Goal: Task Accomplishment & Management: Use online tool/utility

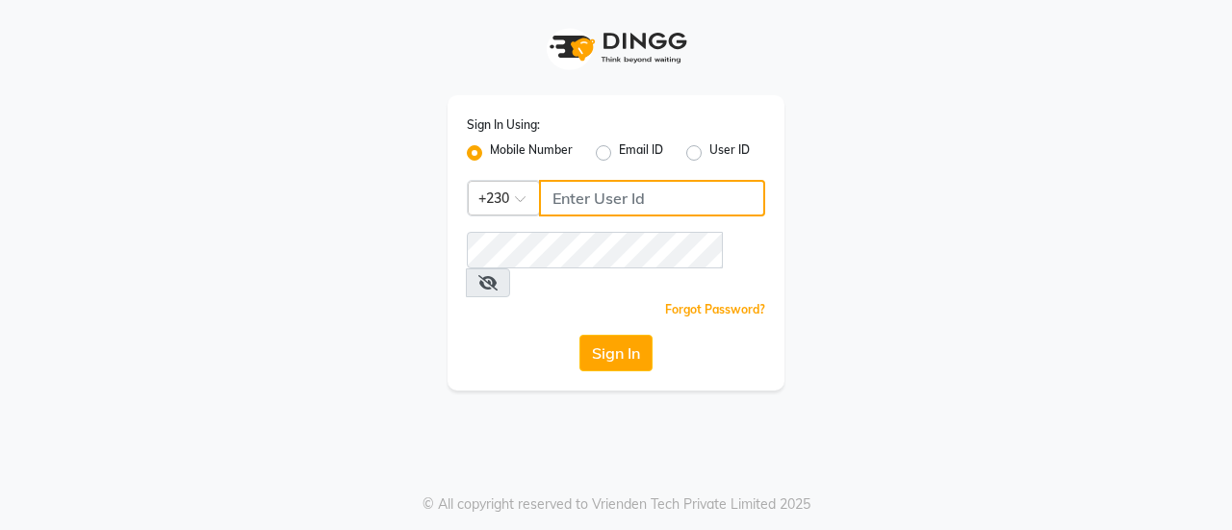
type input "59282313"
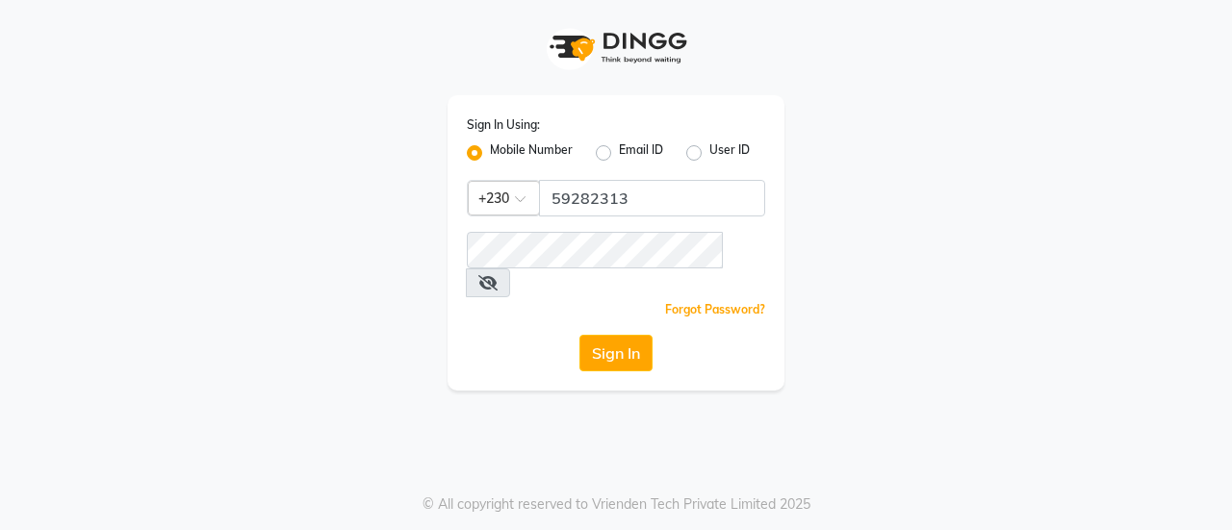
click at [498, 275] on icon at bounding box center [487, 282] width 19 height 15
click at [615, 335] on button "Sign In" at bounding box center [616, 353] width 73 height 37
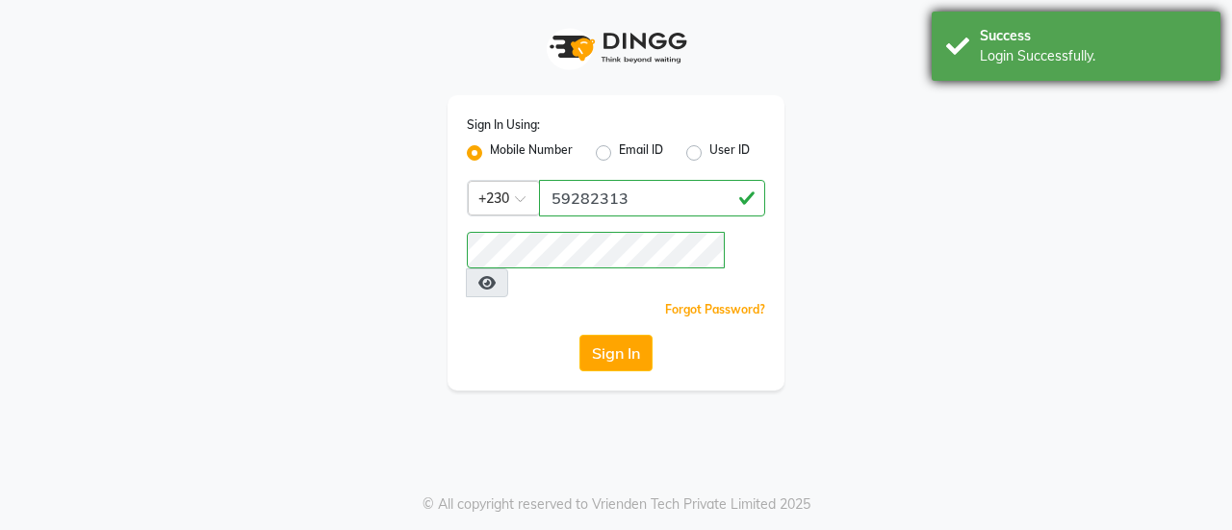
click at [1111, 65] on div "Login Successfully." at bounding box center [1093, 56] width 226 height 20
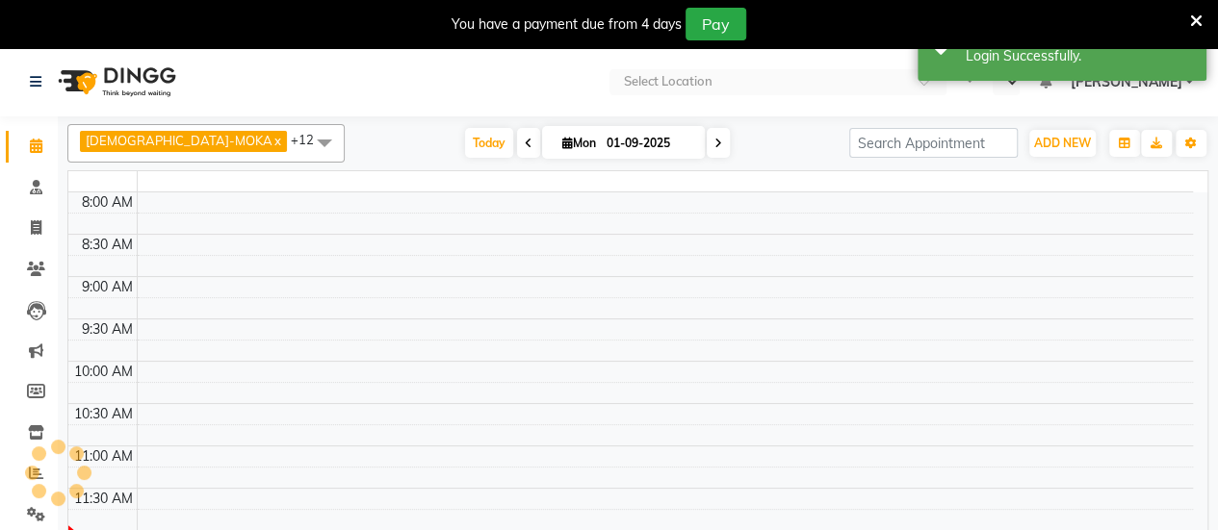
select select "en"
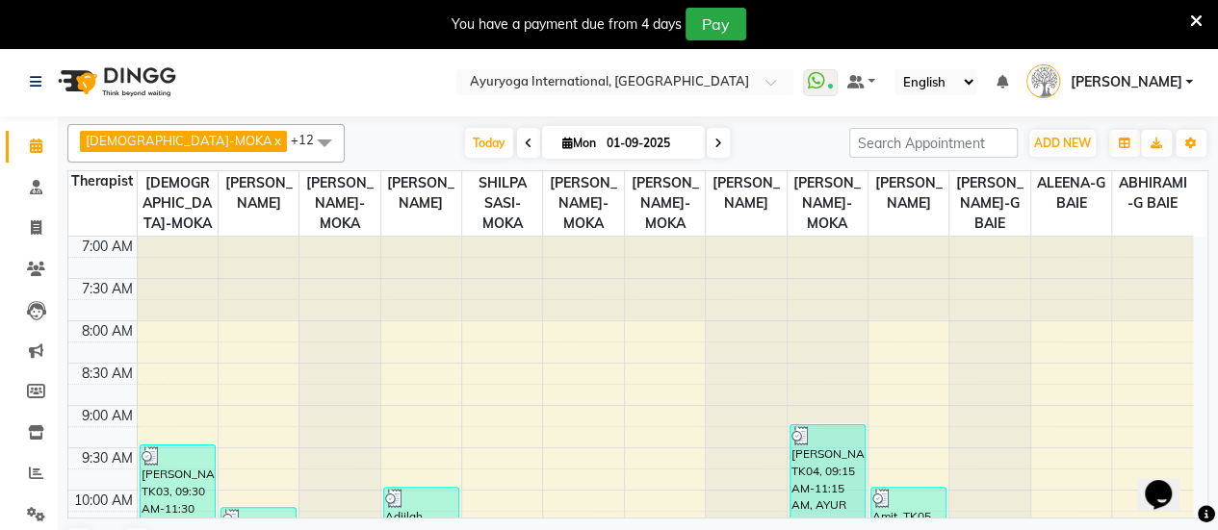
scroll to position [578, 0]
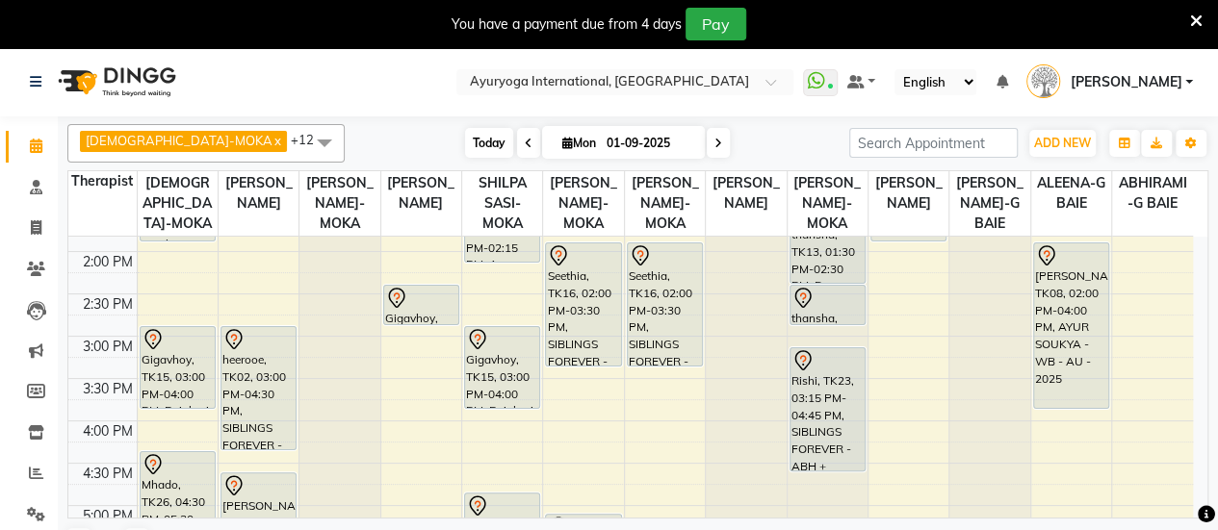
click at [465, 138] on span "Today" at bounding box center [489, 143] width 48 height 30
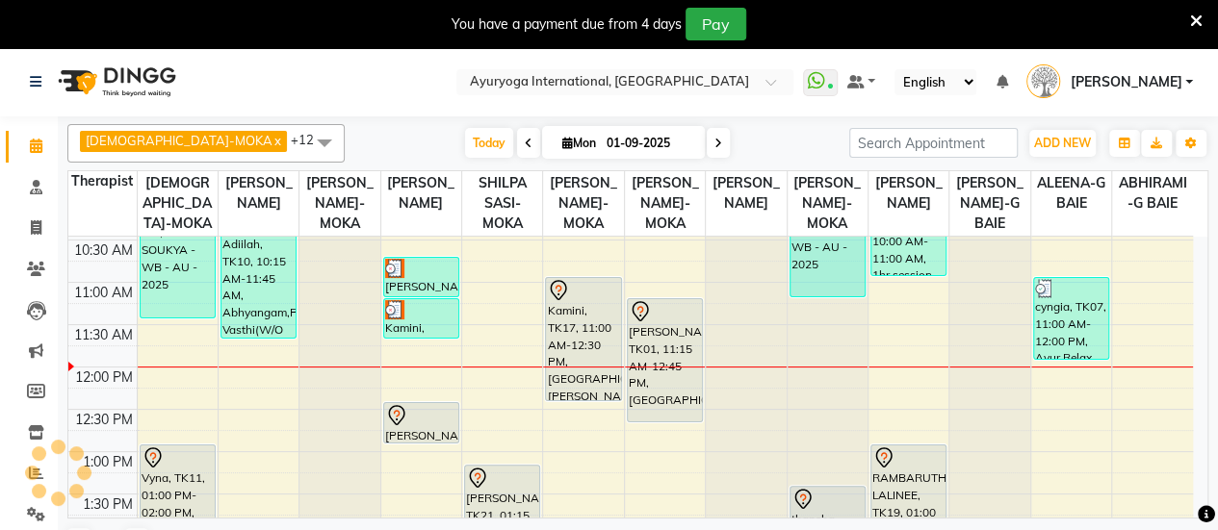
scroll to position [323, 0]
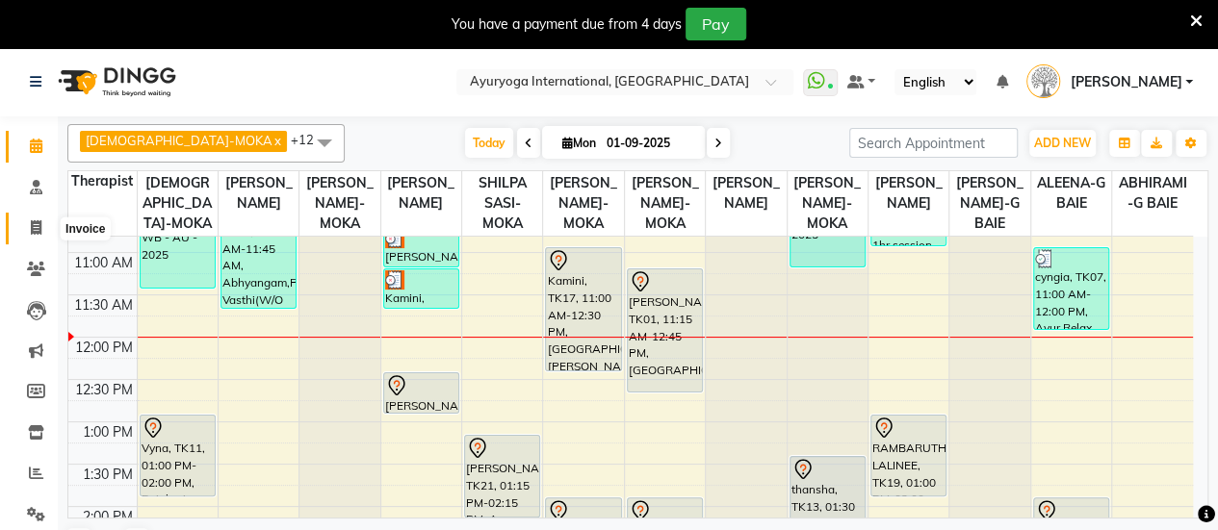
click at [42, 229] on span at bounding box center [36, 229] width 34 height 22
select select "service"
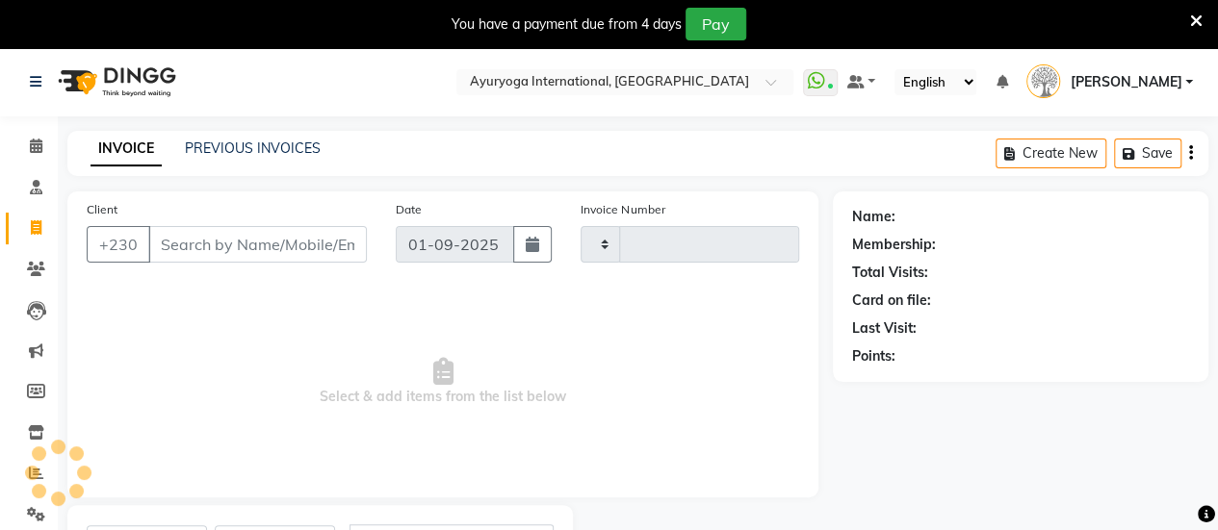
type input "5107"
select select "730"
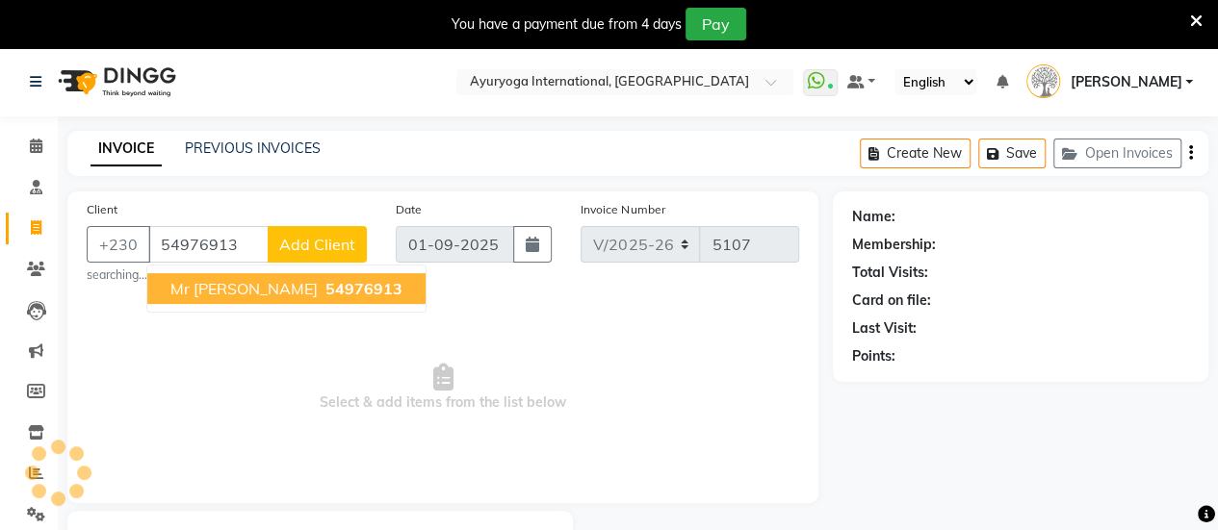
type input "54976913"
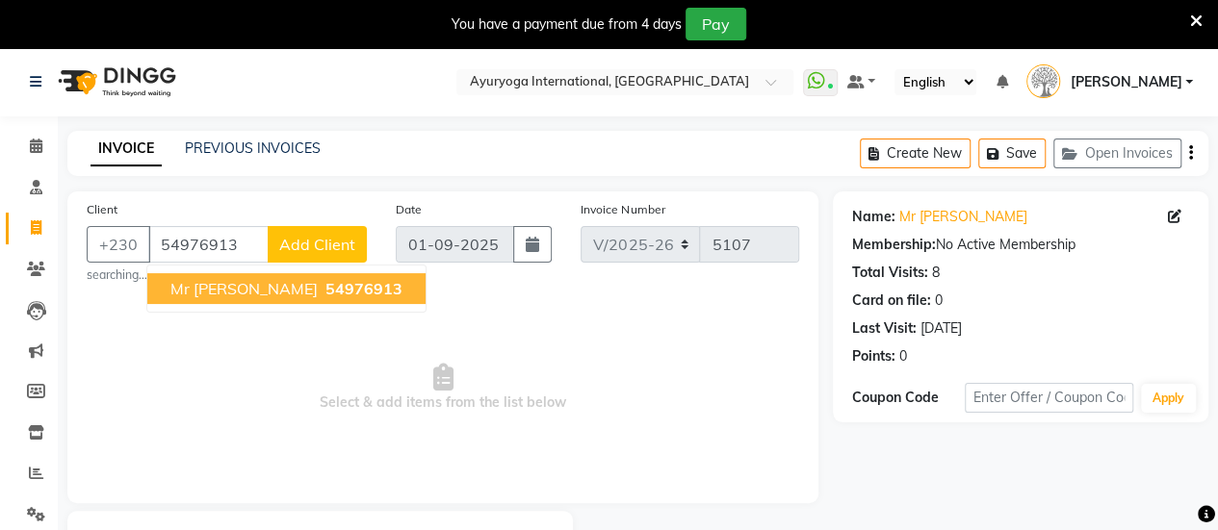
click at [287, 273] on button "Mr [PERSON_NAME] 54976913" at bounding box center [286, 288] width 278 height 31
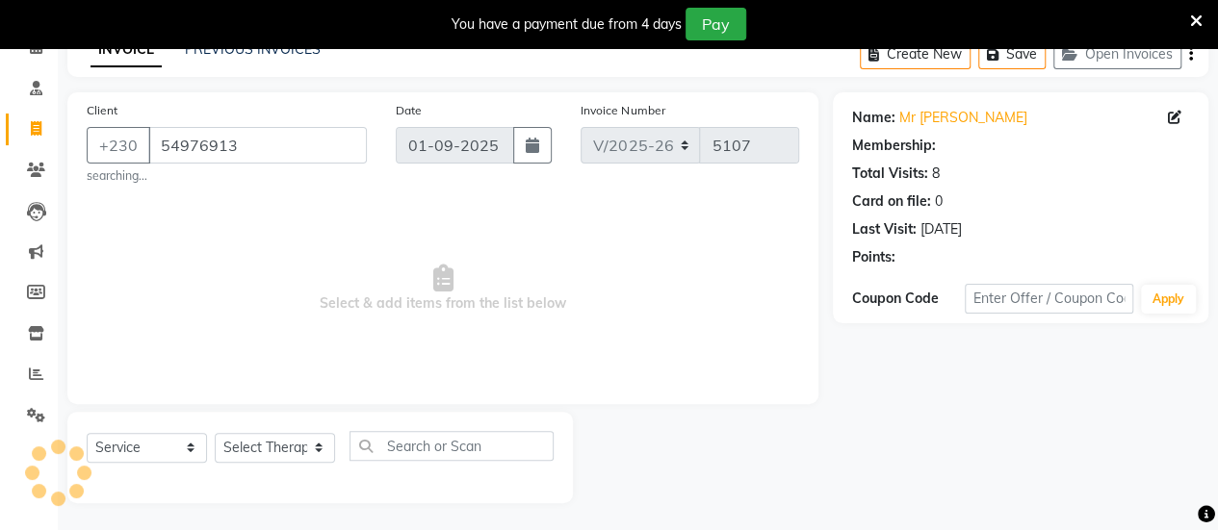
scroll to position [100, 0]
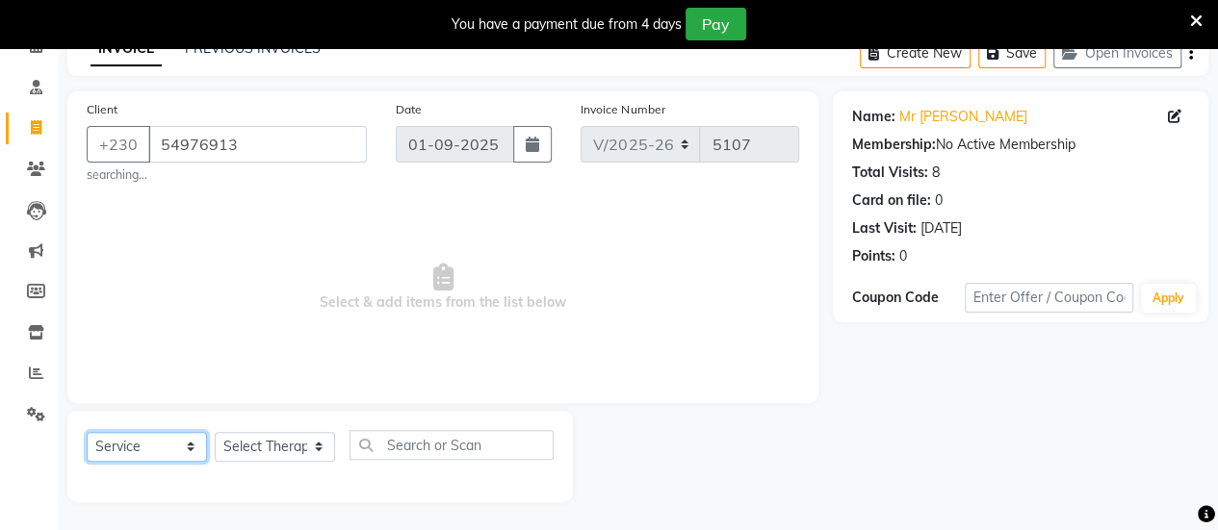
click at [114, 452] on select "Select Service Product Membership Package Voucher Prepaid Gift Card" at bounding box center [147, 447] width 120 height 30
select select "V"
click at [87, 432] on select "Select Service Product Membership Package Voucher Prepaid Gift Card" at bounding box center [147, 447] width 120 height 30
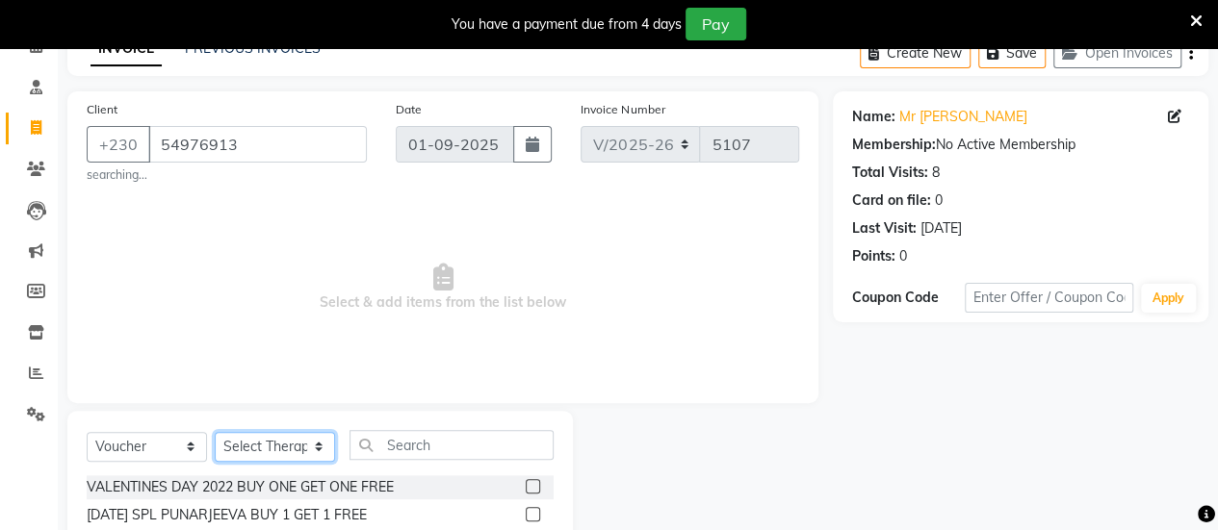
drag, startPoint x: 249, startPoint y: 446, endPoint x: 258, endPoint y: 431, distance: 16.8
click at [249, 446] on select "Select Therapist ABHIRAMI-G BAIE [PERSON_NAME]-MOKA [PERSON_NAME]-MOKA ALEENA-G…" at bounding box center [275, 447] width 120 height 30
select select "19827"
click at [215, 432] on select "Select Therapist ABHIRAMI-G BAIE [PERSON_NAME]-MOKA [PERSON_NAME]-MOKA ALEENA-G…" at bounding box center [275, 447] width 120 height 30
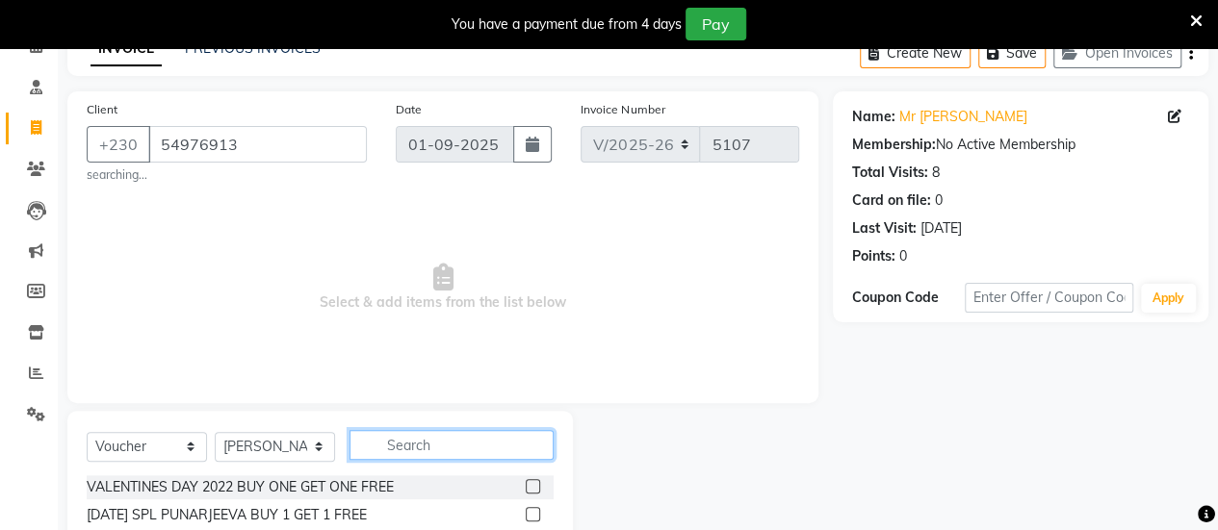
click at [395, 446] on input "text" at bounding box center [451, 445] width 204 height 30
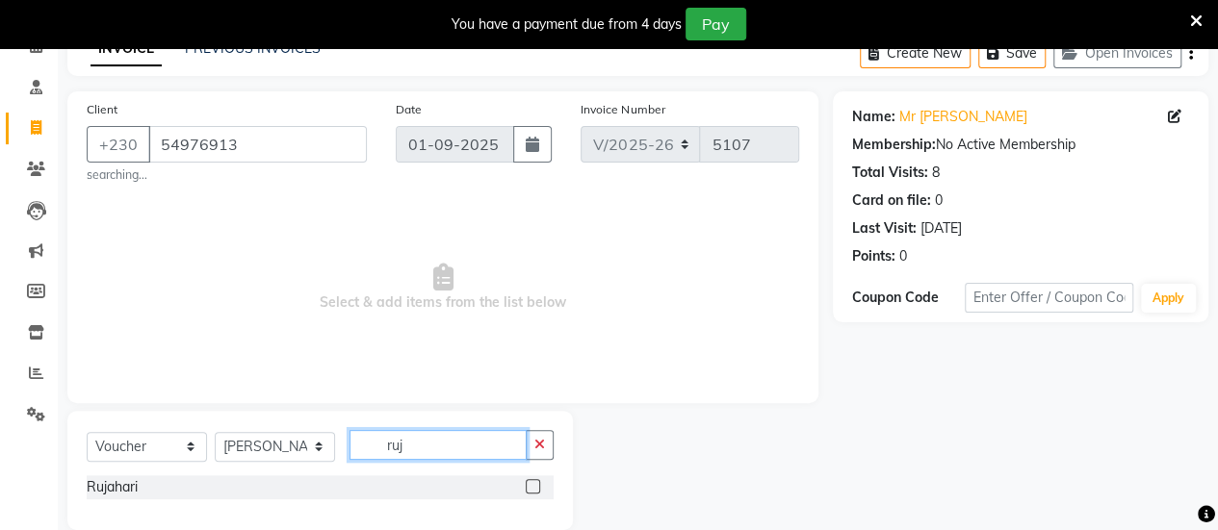
type input "ruj"
click at [529, 487] on label at bounding box center [533, 486] width 14 height 14
click at [529, 487] on input "checkbox" at bounding box center [532, 487] width 13 height 13
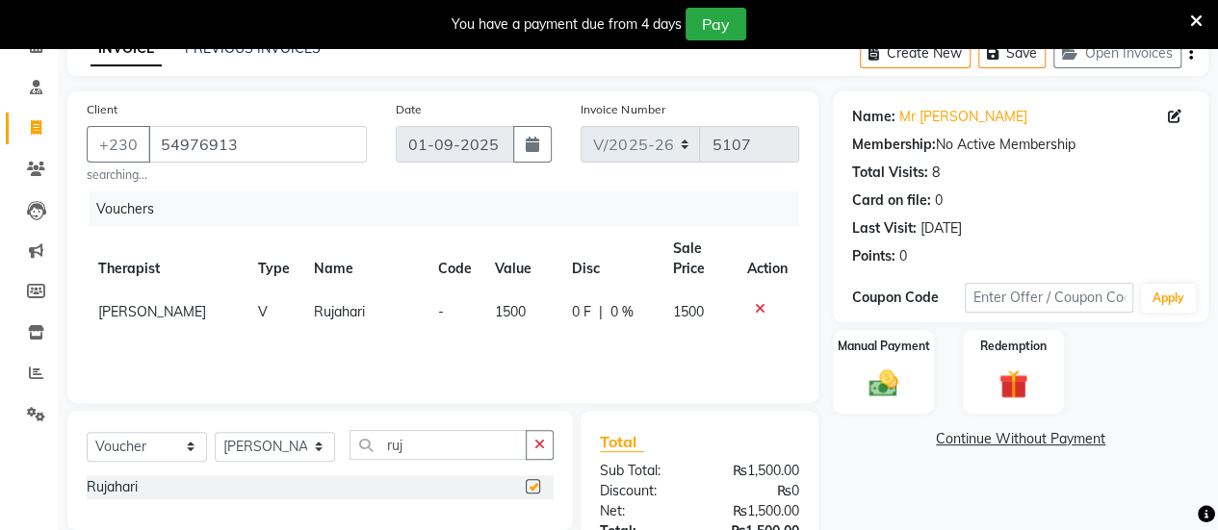
checkbox input "false"
click at [426, 313] on td "-" at bounding box center [454, 312] width 57 height 43
select select "19827"
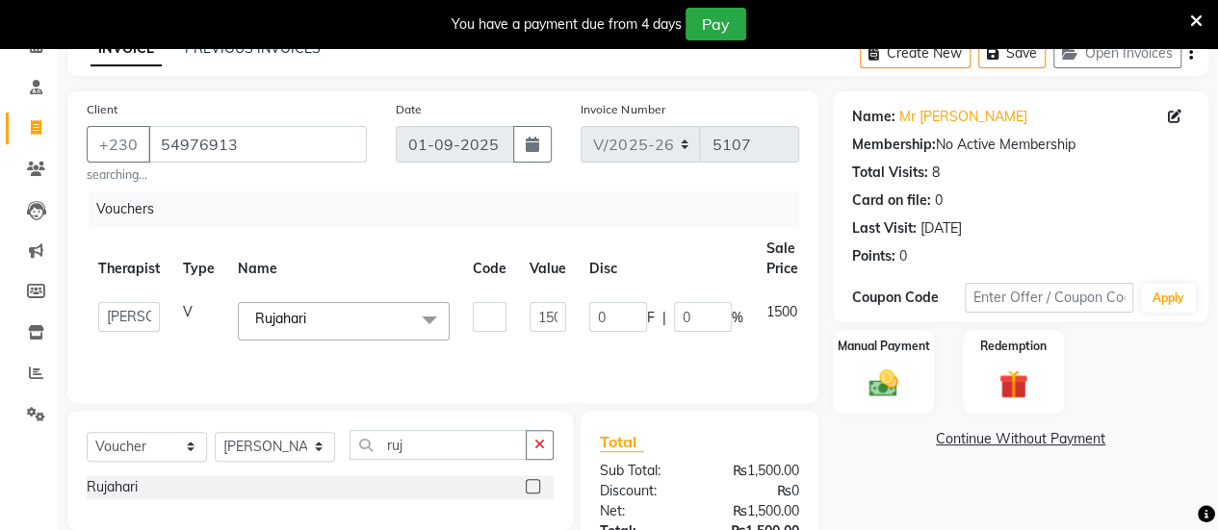
click at [511, 347] on td at bounding box center [489, 321] width 57 height 61
click at [531, 486] on label at bounding box center [533, 486] width 14 height 14
click at [531, 486] on input "checkbox" at bounding box center [532, 487] width 13 height 13
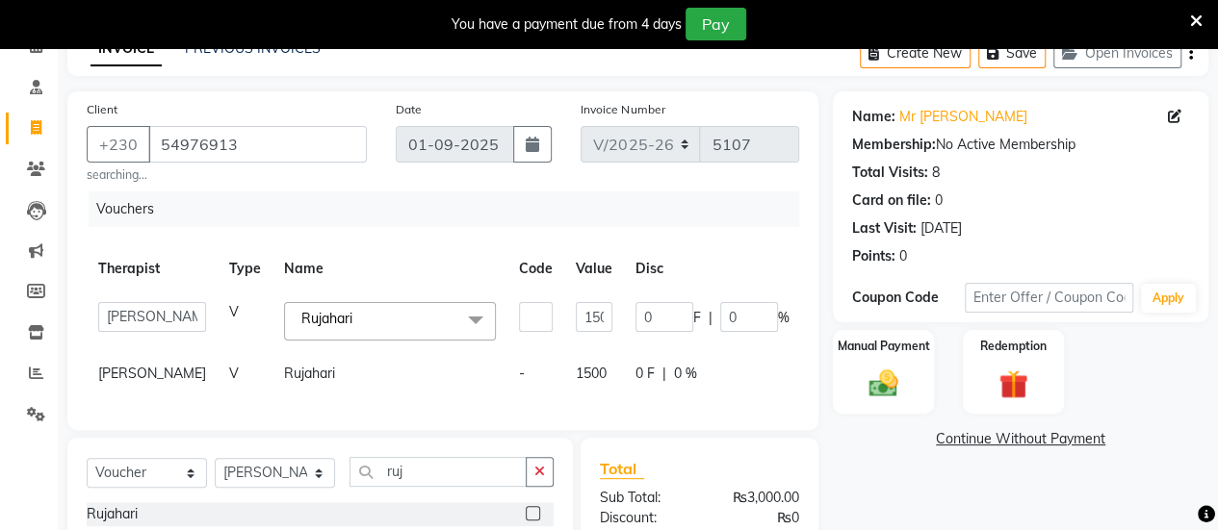
scroll to position [291, 0]
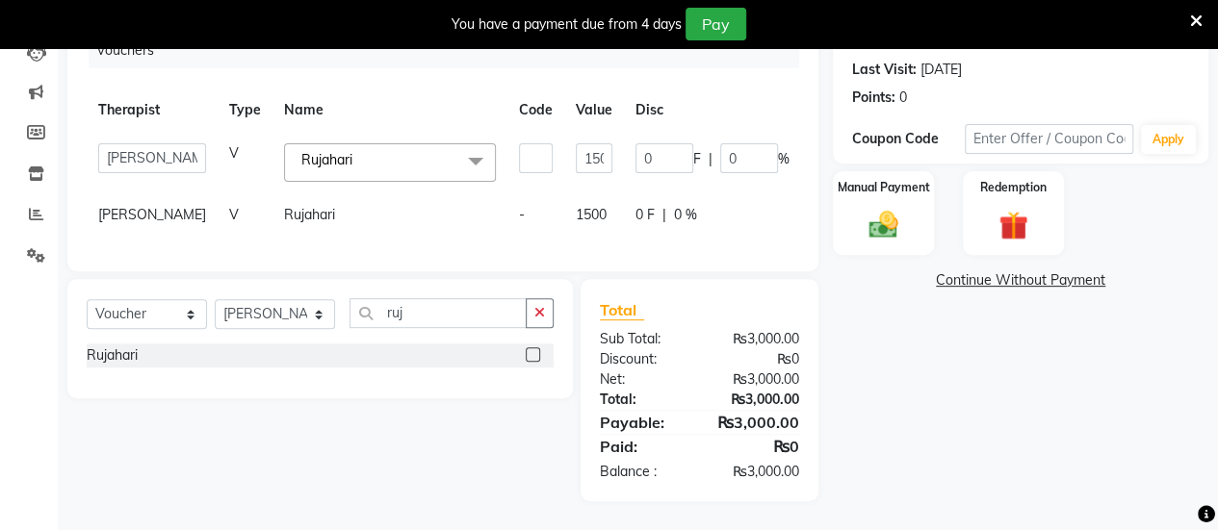
click at [532, 353] on label at bounding box center [533, 355] width 14 height 14
click at [532, 353] on input "checkbox" at bounding box center [532, 355] width 13 height 13
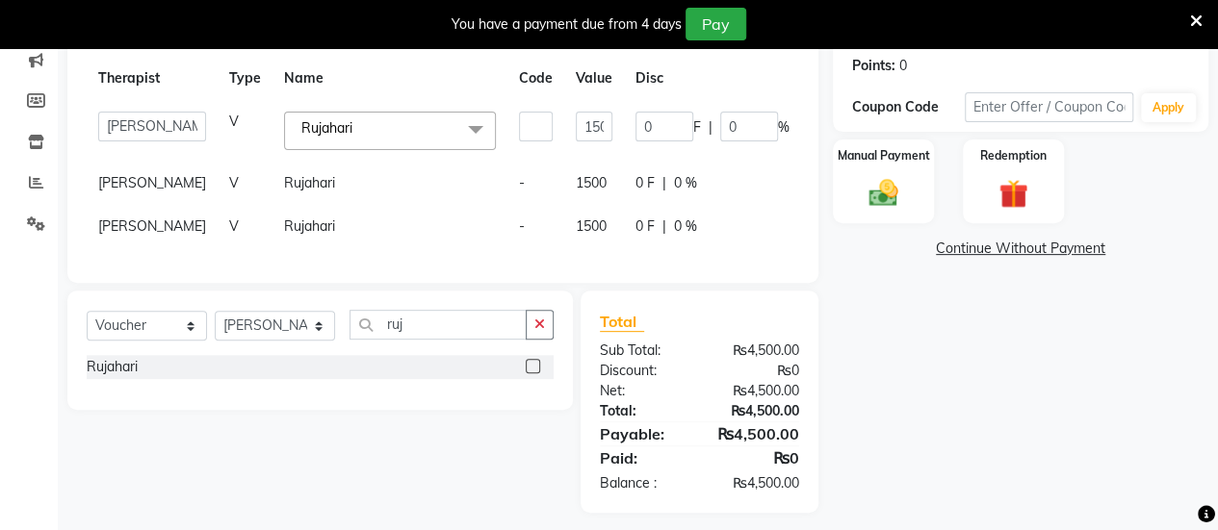
click at [537, 374] on label at bounding box center [533, 366] width 14 height 14
click at [537, 374] on input "checkbox" at bounding box center [532, 367] width 13 height 13
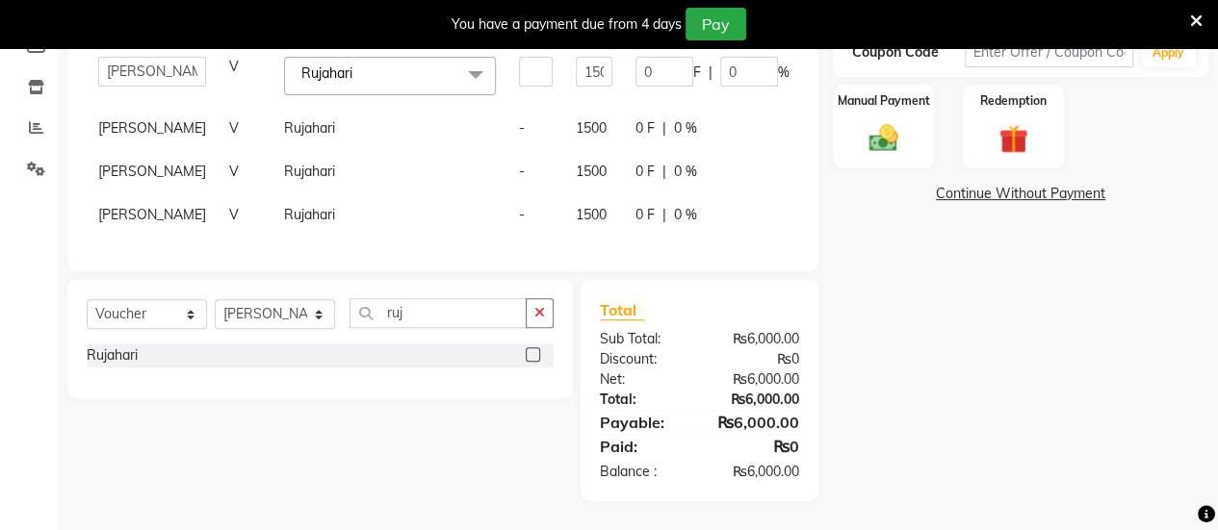
scroll to position [418, 0]
click at [529, 361] on label at bounding box center [533, 355] width 14 height 14
click at [529, 361] on input "checkbox" at bounding box center [532, 355] width 13 height 13
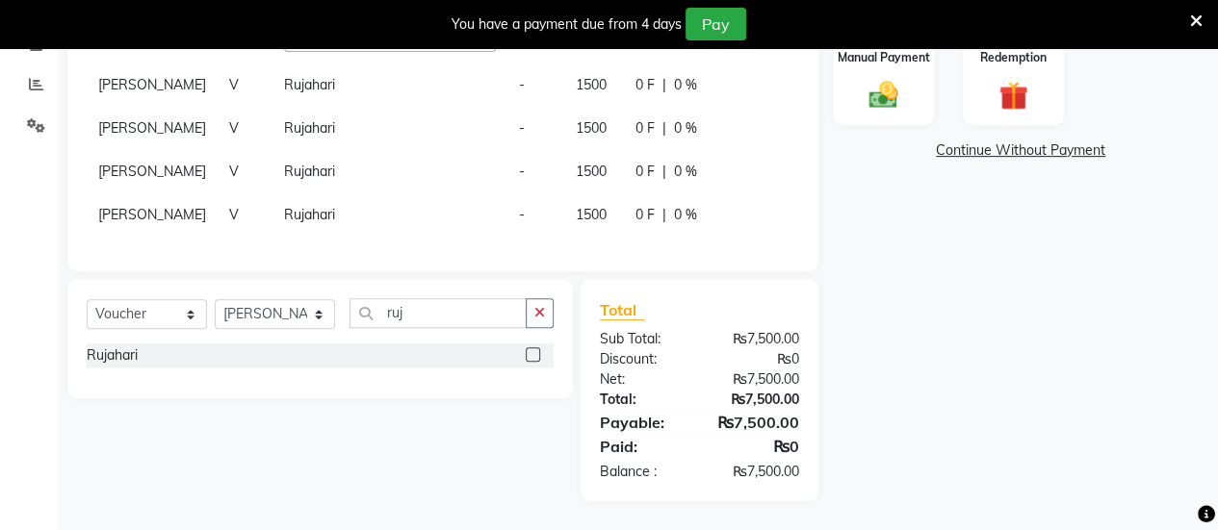
click at [529, 362] on label at bounding box center [533, 355] width 14 height 14
click at [529, 362] on input "checkbox" at bounding box center [532, 355] width 13 height 13
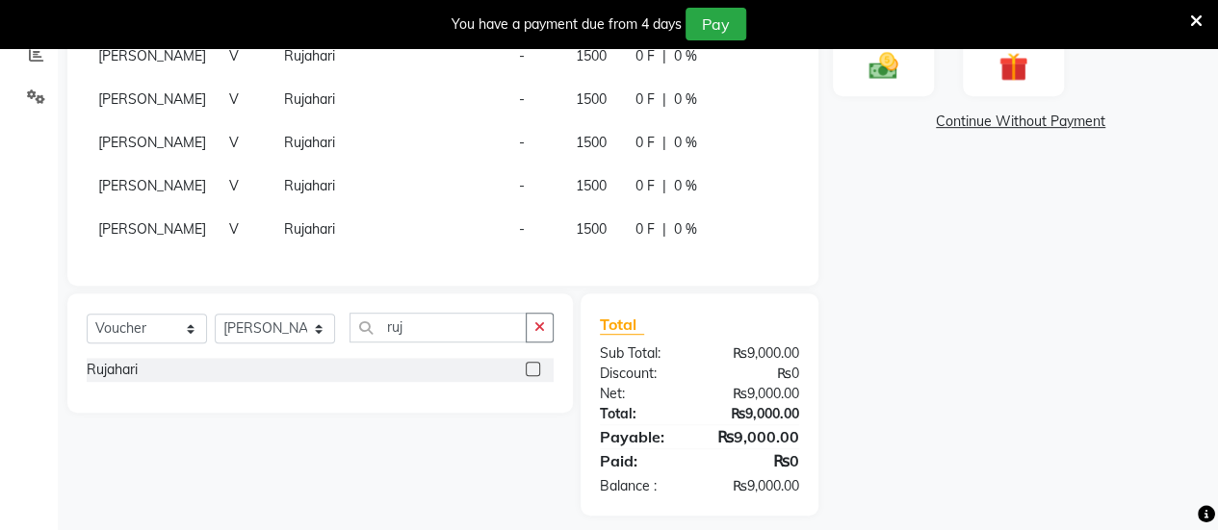
click at [531, 376] on label at bounding box center [533, 369] width 14 height 14
click at [531, 376] on input "checkbox" at bounding box center [532, 370] width 13 height 13
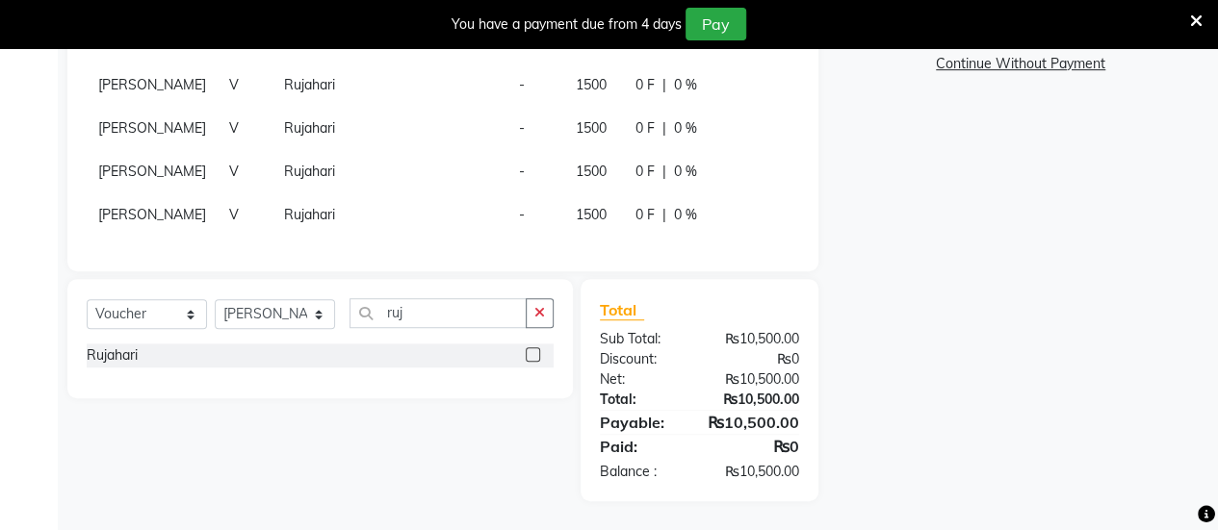
scroll to position [514, 0]
click at [532, 361] on label at bounding box center [533, 355] width 14 height 14
click at [532, 361] on input "checkbox" at bounding box center [532, 355] width 13 height 13
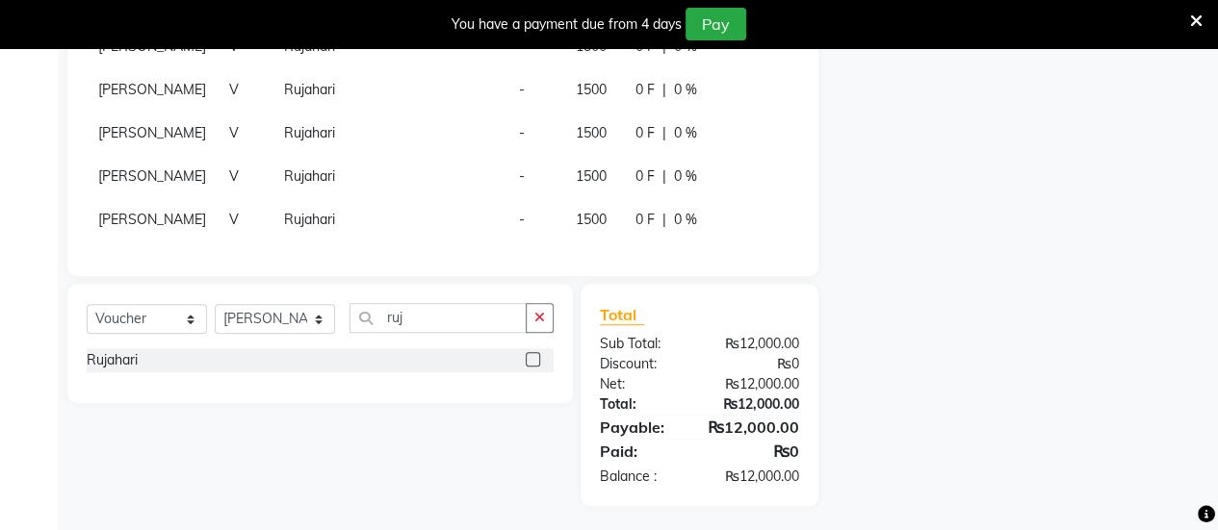
click at [531, 366] on label at bounding box center [533, 359] width 14 height 14
click at [531, 366] on input "checkbox" at bounding box center [532, 360] width 13 height 13
click at [532, 361] on label at bounding box center [533, 361] width 14 height 14
click at [532, 361] on input "checkbox" at bounding box center [532, 362] width 13 height 13
checkbox input "false"
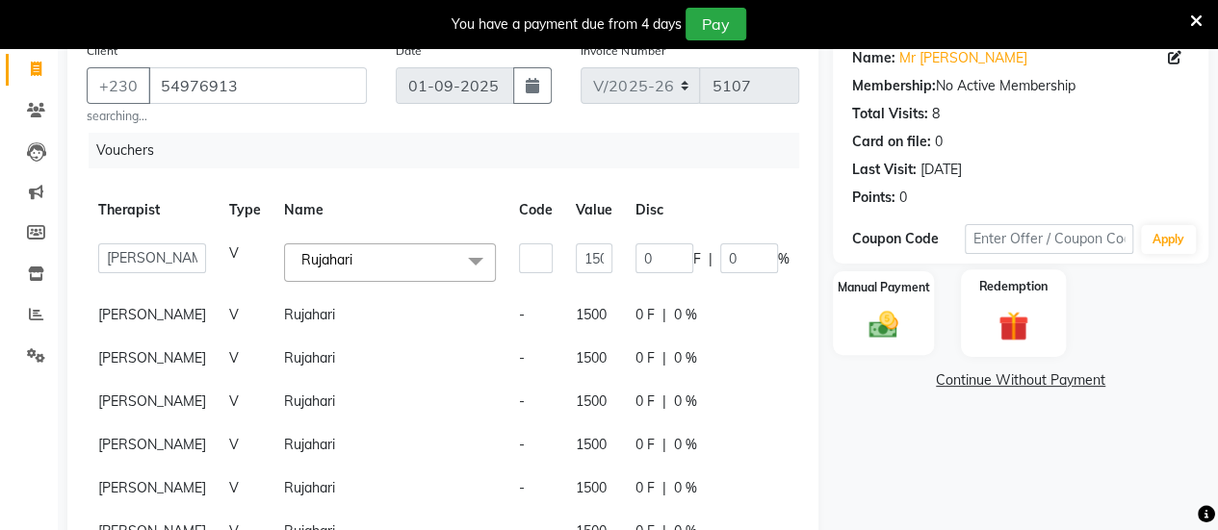
scroll to position [129, 0]
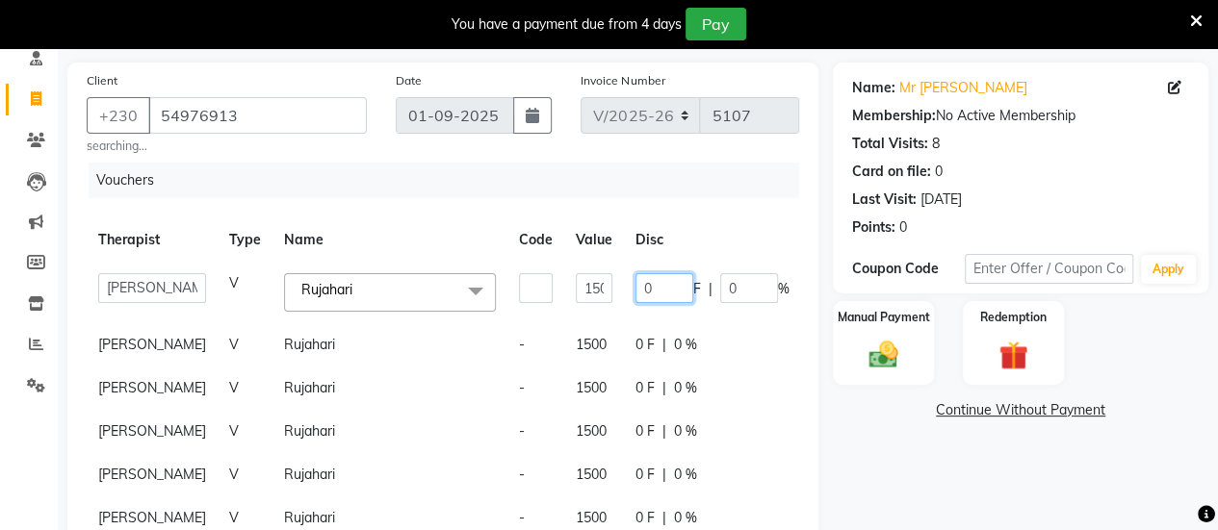
click at [635, 296] on input "0" at bounding box center [664, 288] width 58 height 30
click at [635, 288] on input "0" at bounding box center [664, 288] width 58 height 30
type input "100"
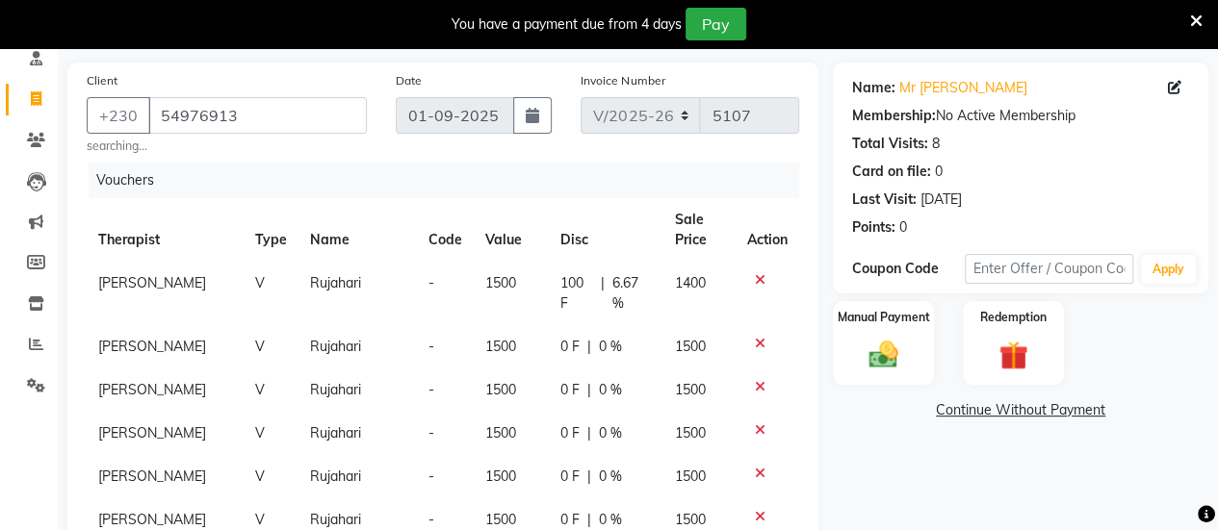
click at [637, 334] on td "0 F | 0 %" at bounding box center [606, 346] width 114 height 43
select select "19827"
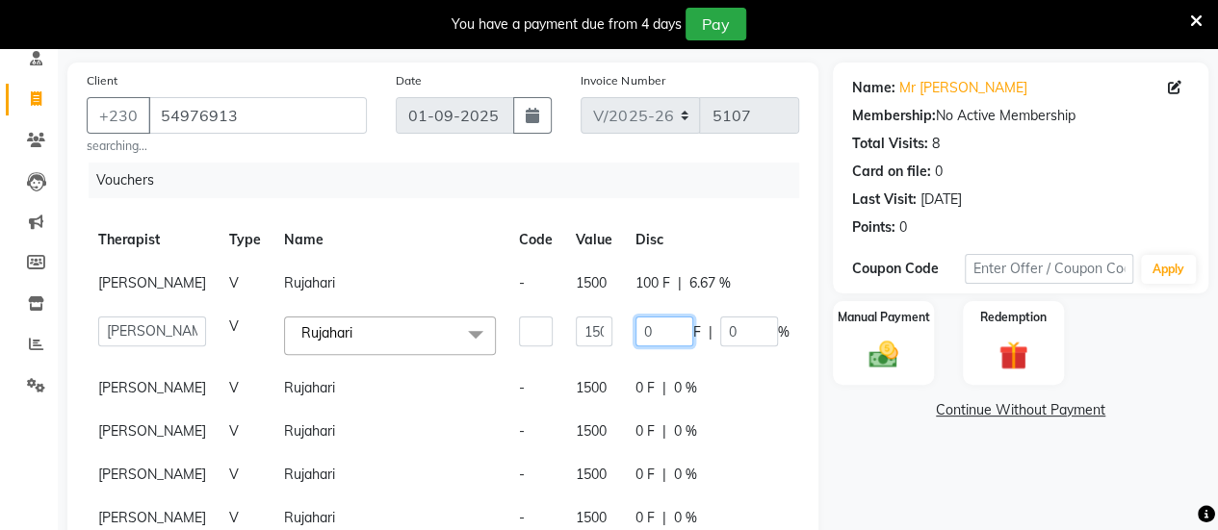
click at [635, 347] on input "0" at bounding box center [664, 332] width 58 height 30
type input "100"
click at [624, 392] on td "0 F | 0 %" at bounding box center [712, 388] width 177 height 43
select select "19827"
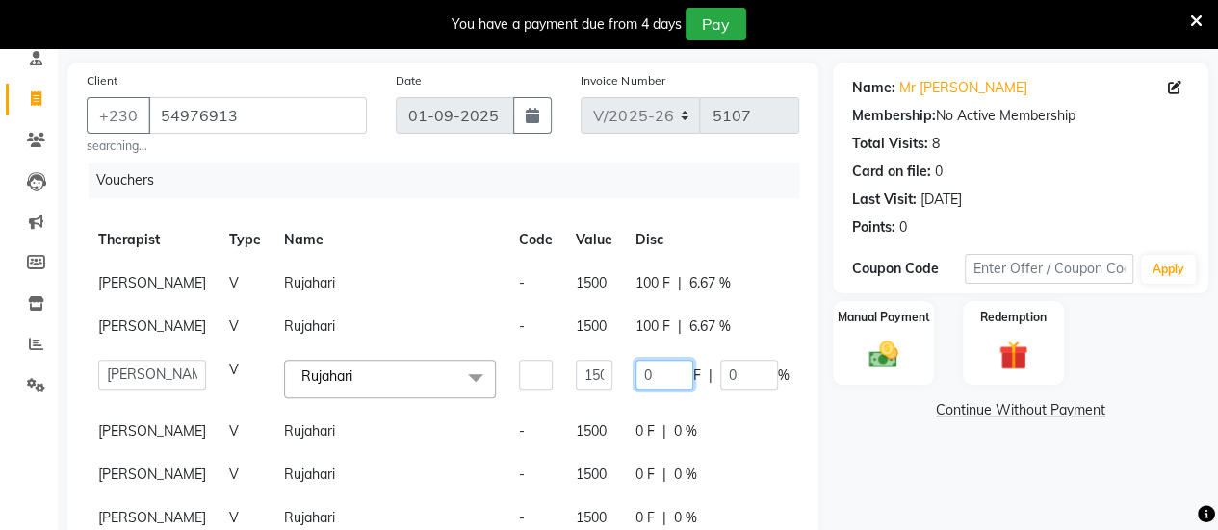
click at [635, 390] on input "0" at bounding box center [664, 375] width 58 height 30
type input "100"
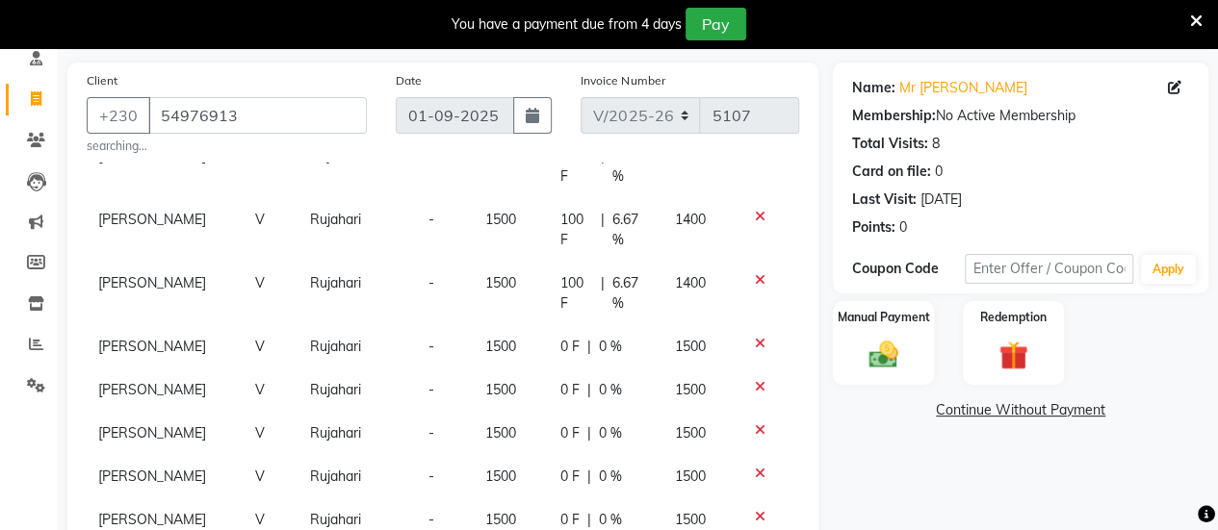
click at [628, 337] on div "0 F | 0 %" at bounding box center [605, 347] width 90 height 20
select select "19827"
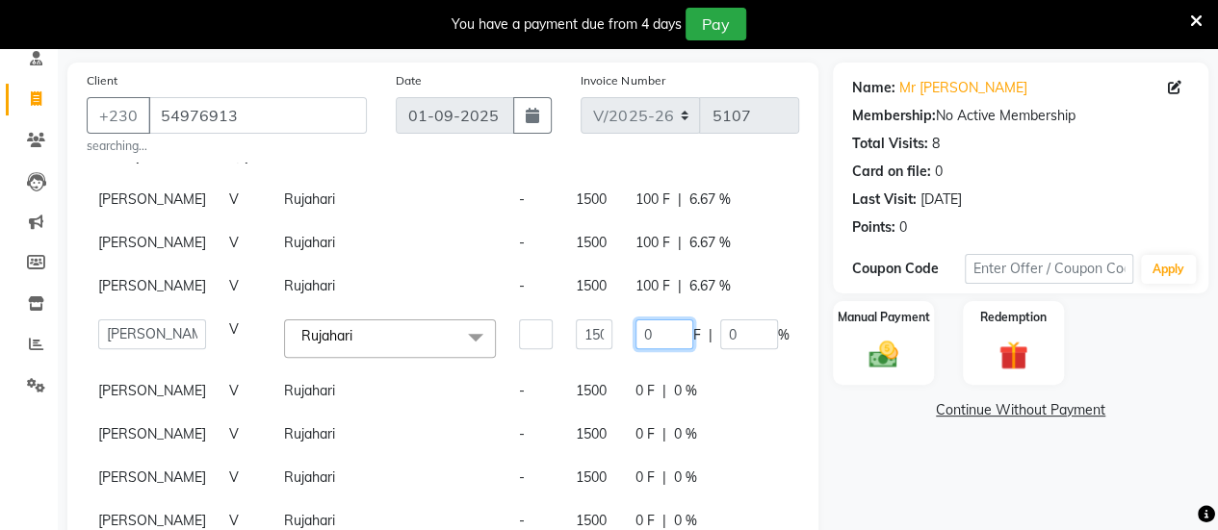
click at [635, 320] on input "0" at bounding box center [664, 335] width 58 height 30
type input "100"
click at [632, 370] on td "0 F | 0 %" at bounding box center [712, 391] width 177 height 43
select select "19827"
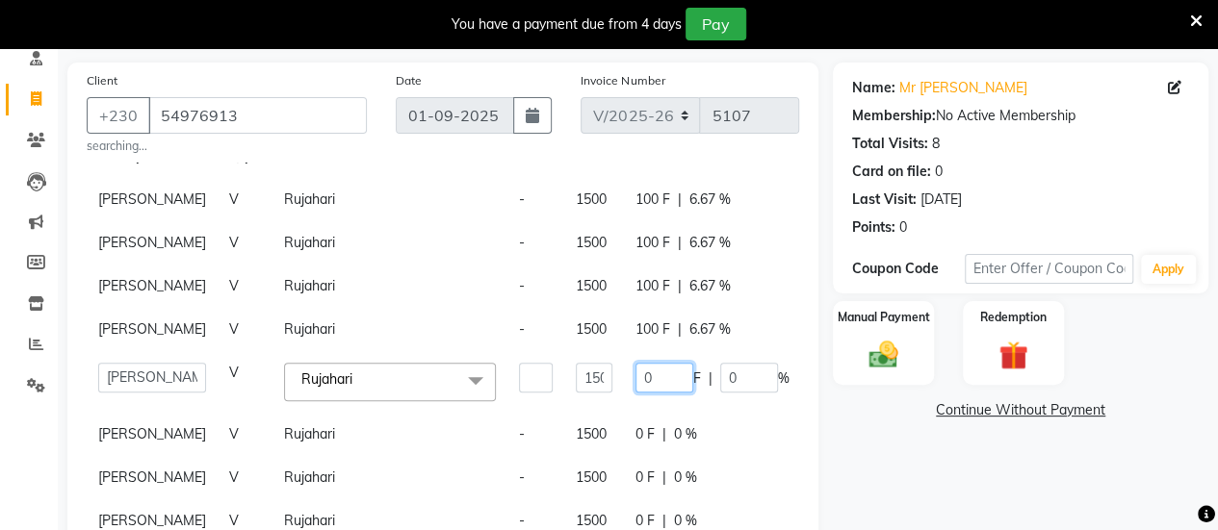
click at [635, 363] on input "0" at bounding box center [664, 378] width 58 height 30
type input "100"
click at [624, 413] on td "0 F | 0 %" at bounding box center [712, 434] width 177 height 43
select select "19827"
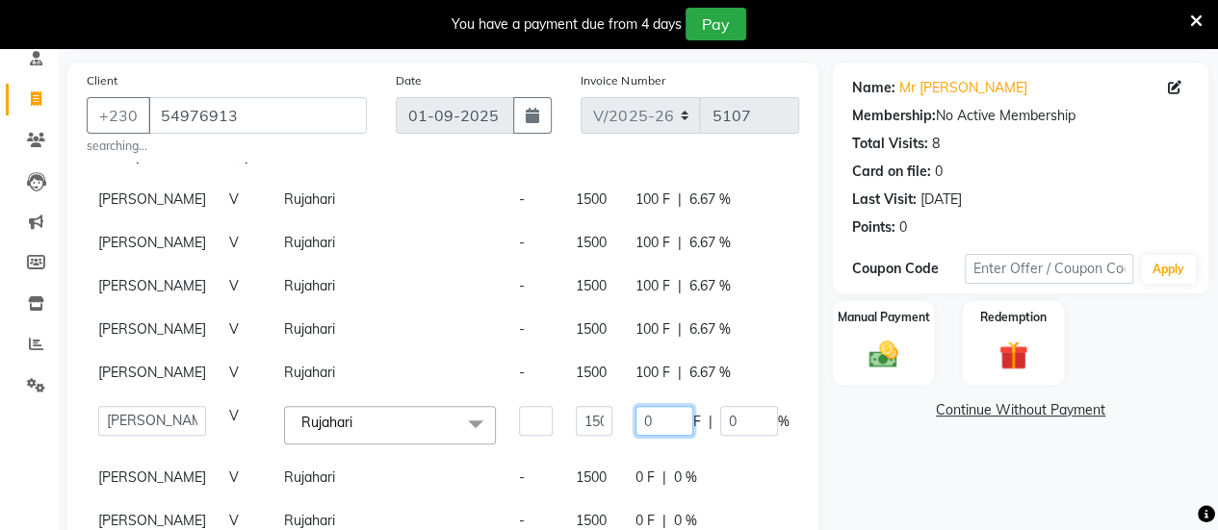
click at [635, 406] on input "0" at bounding box center [664, 421] width 58 height 30
type input "100"
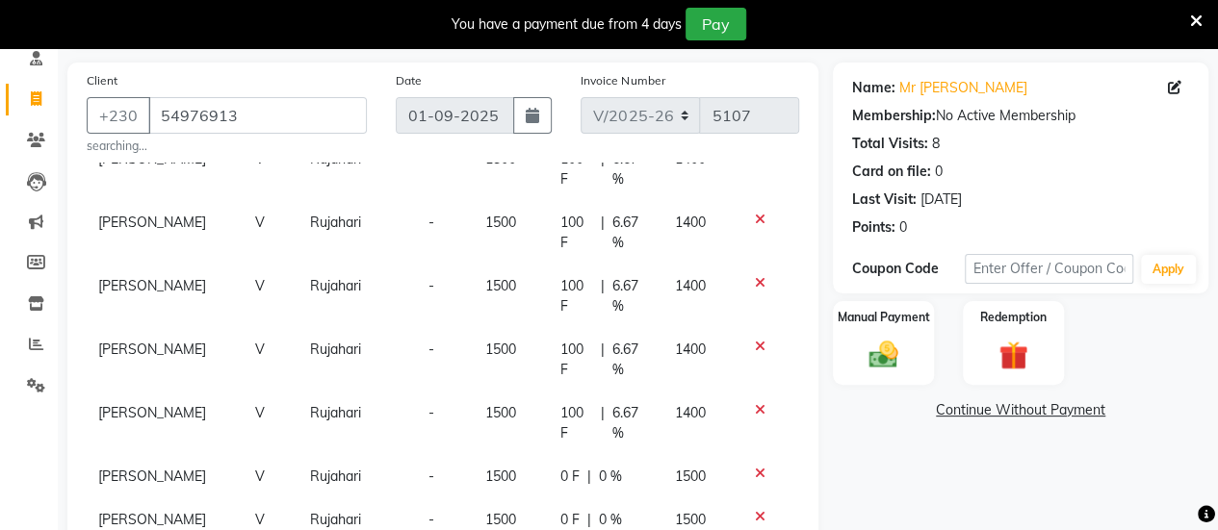
click at [626, 467] on div "0 F | 0 %" at bounding box center [605, 477] width 90 height 20
select select "19827"
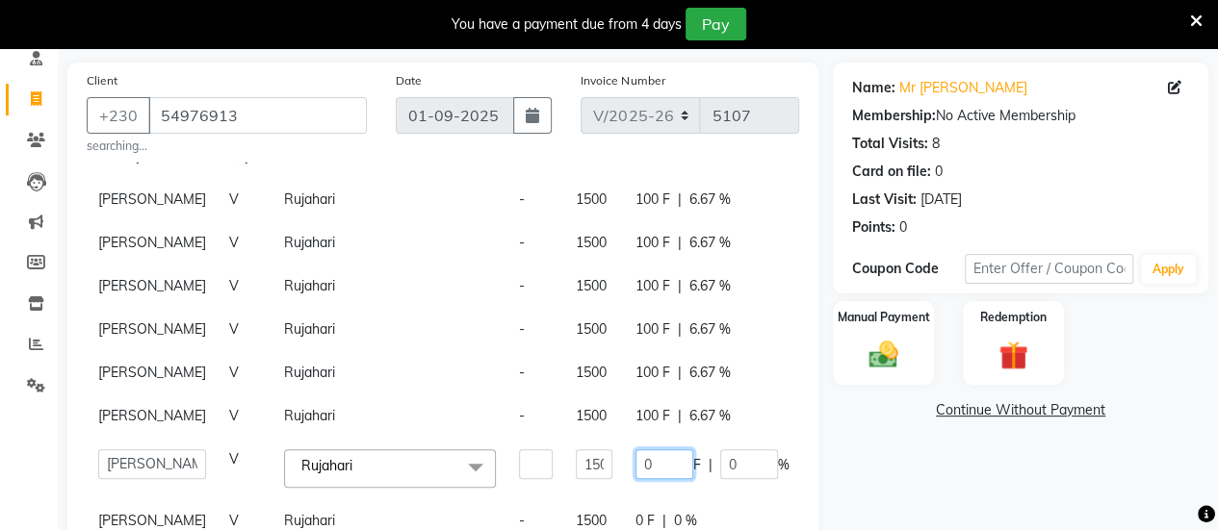
click at [635, 450] on input "0" at bounding box center [664, 465] width 58 height 30
type input "100"
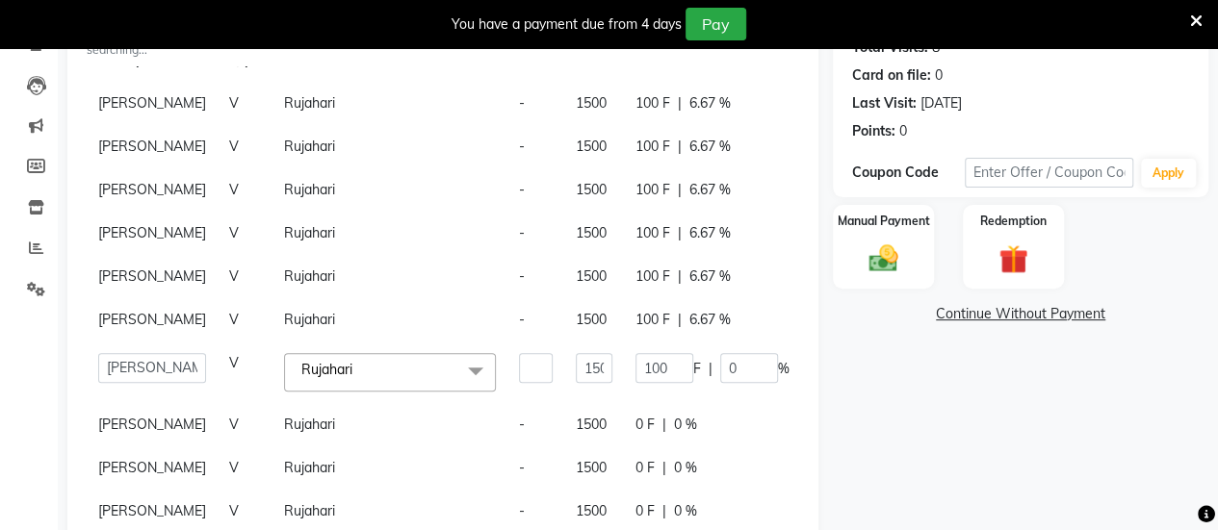
click at [635, 415] on div "0 F | 0 %" at bounding box center [712, 425] width 154 height 20
select select "19827"
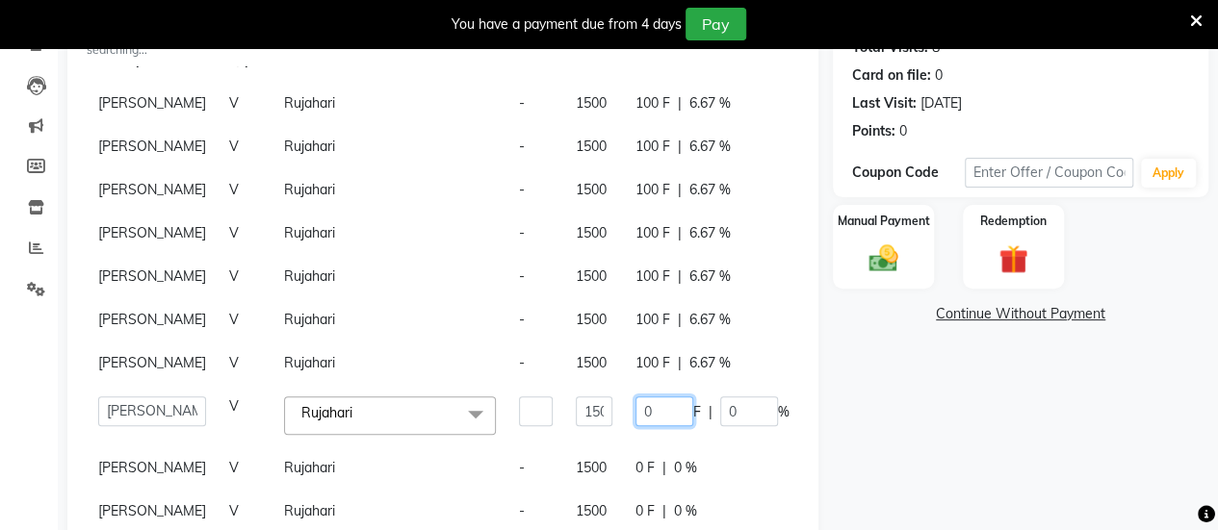
click at [635, 397] on input "0" at bounding box center [664, 412] width 58 height 30
type input "100"
click at [635, 458] on div "0 F | 0 %" at bounding box center [712, 468] width 154 height 20
select select "19827"
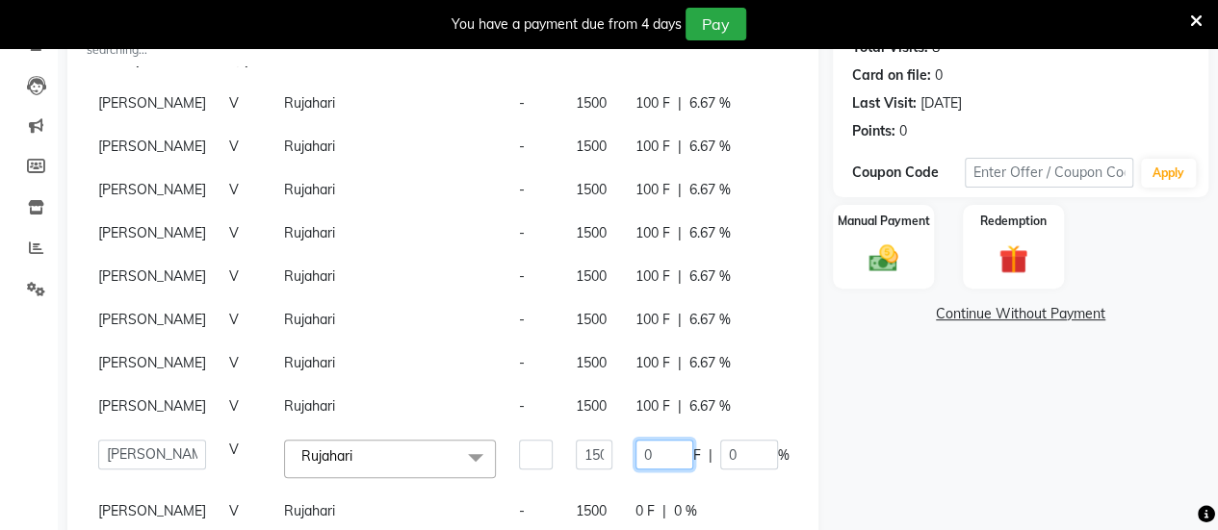
click at [635, 440] on input "0" at bounding box center [664, 455] width 58 height 30
type input "100"
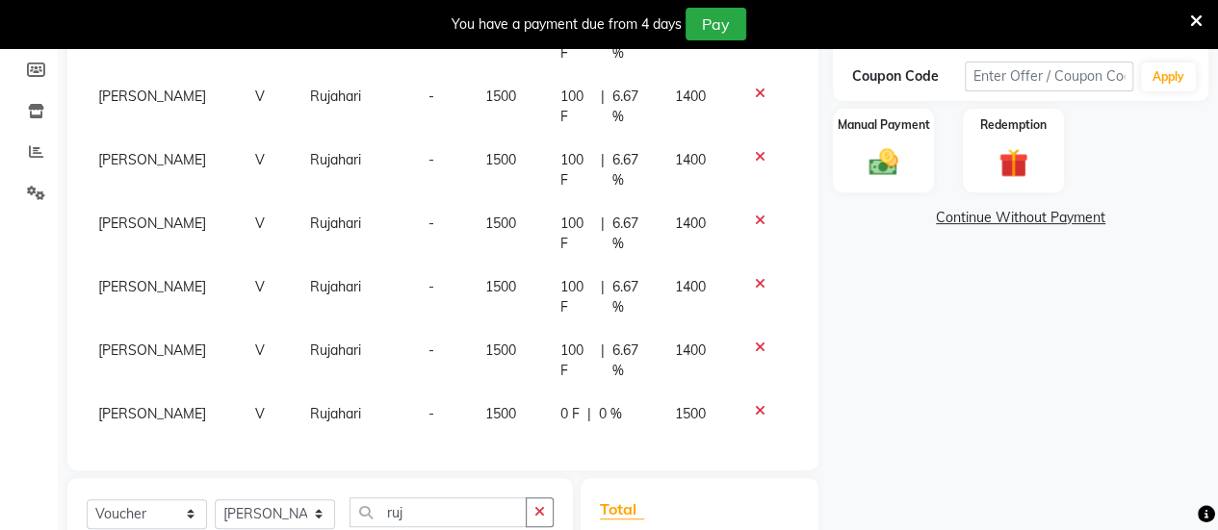
click at [630, 404] on div "0 F | 0 %" at bounding box center [605, 414] width 90 height 20
select select "19827"
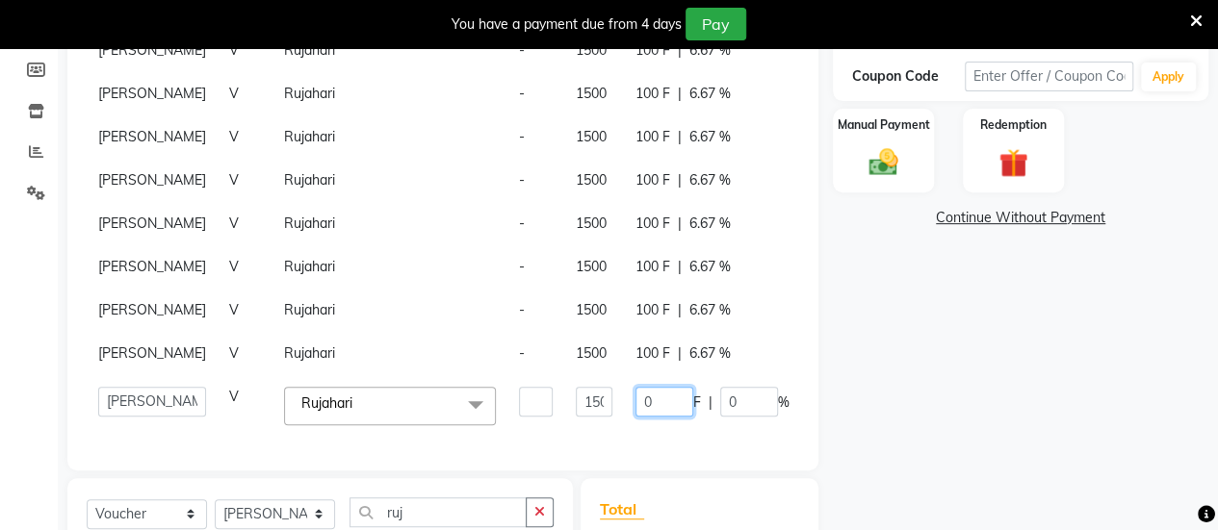
click at [635, 393] on input "0" at bounding box center [664, 402] width 58 height 30
type input "100"
click at [880, 382] on div "Name: Mr [PERSON_NAME] Membership: No Active Membership Total Visits: 8 Card on…" at bounding box center [1028, 285] width 390 height 831
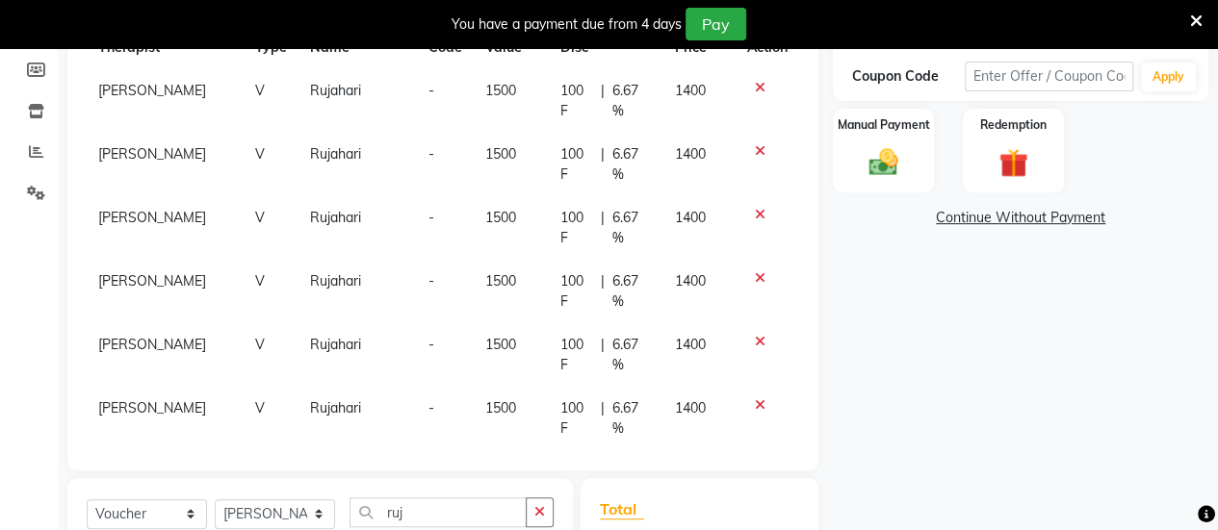
scroll to position [0, 0]
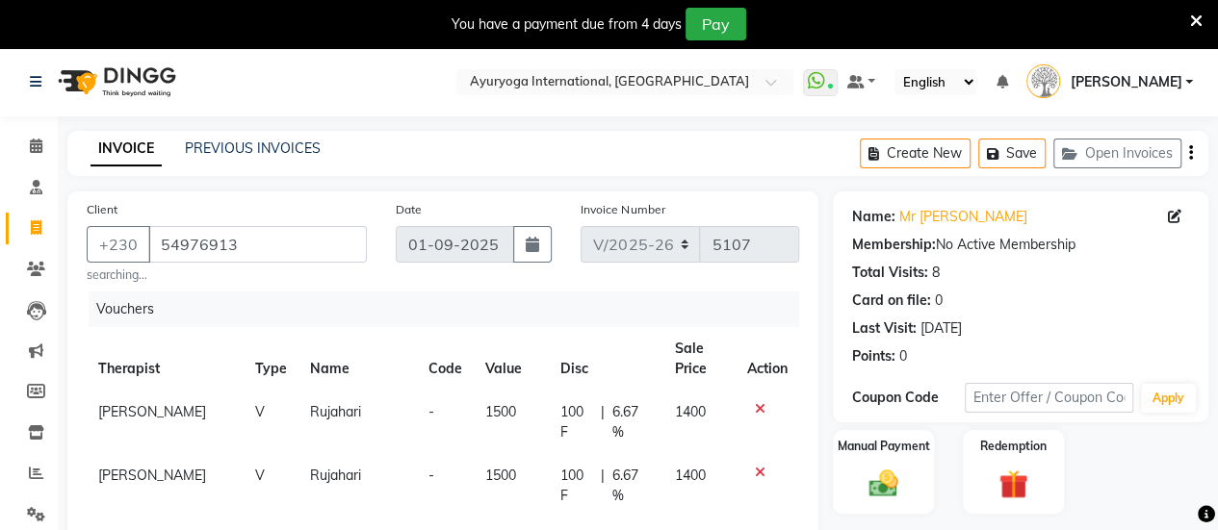
click at [564, 421] on span "100 F" at bounding box center [576, 422] width 33 height 40
select select "19827"
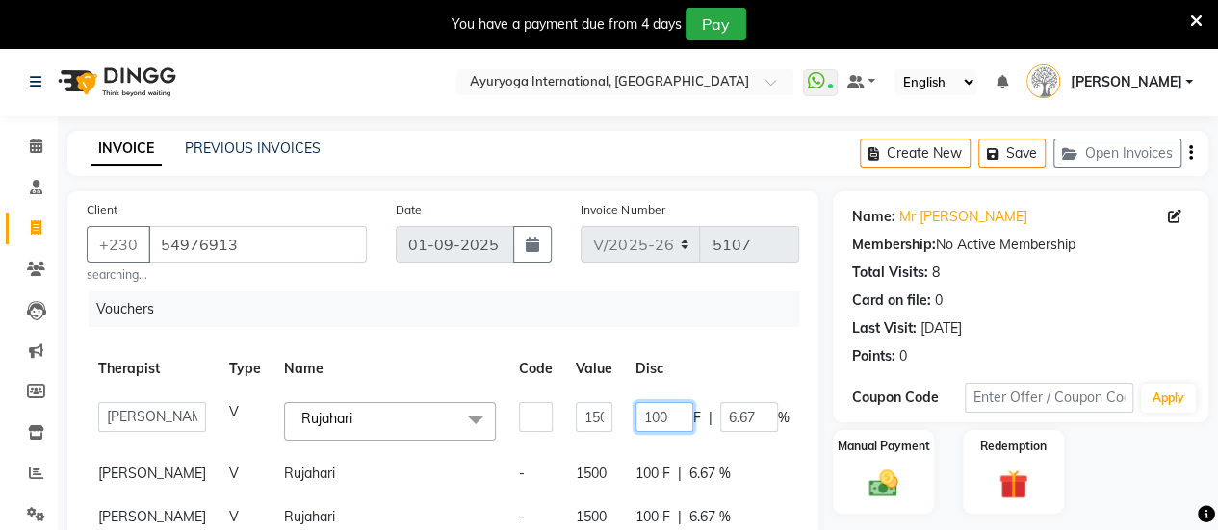
click at [644, 421] on input "100" at bounding box center [664, 417] width 58 height 30
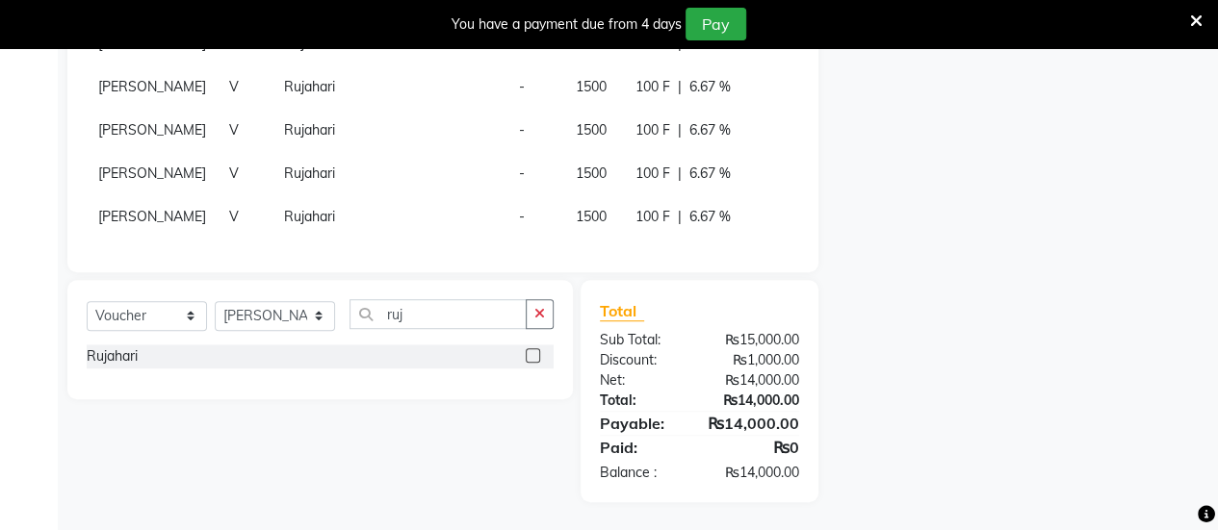
scroll to position [135, 0]
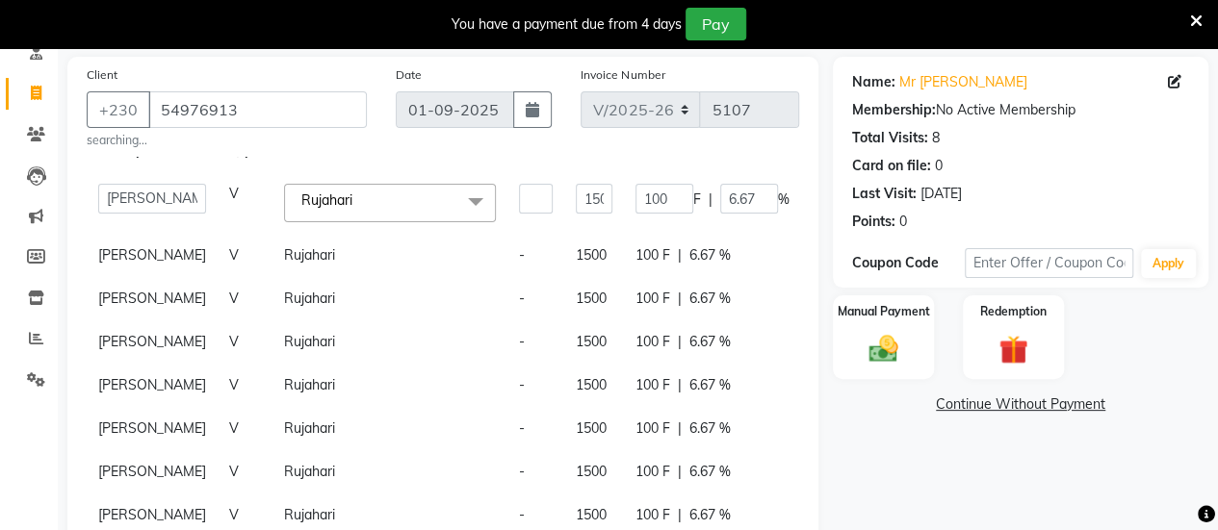
click at [635, 332] on div "100 F | 6.67 %" at bounding box center [712, 342] width 154 height 20
select select "19827"
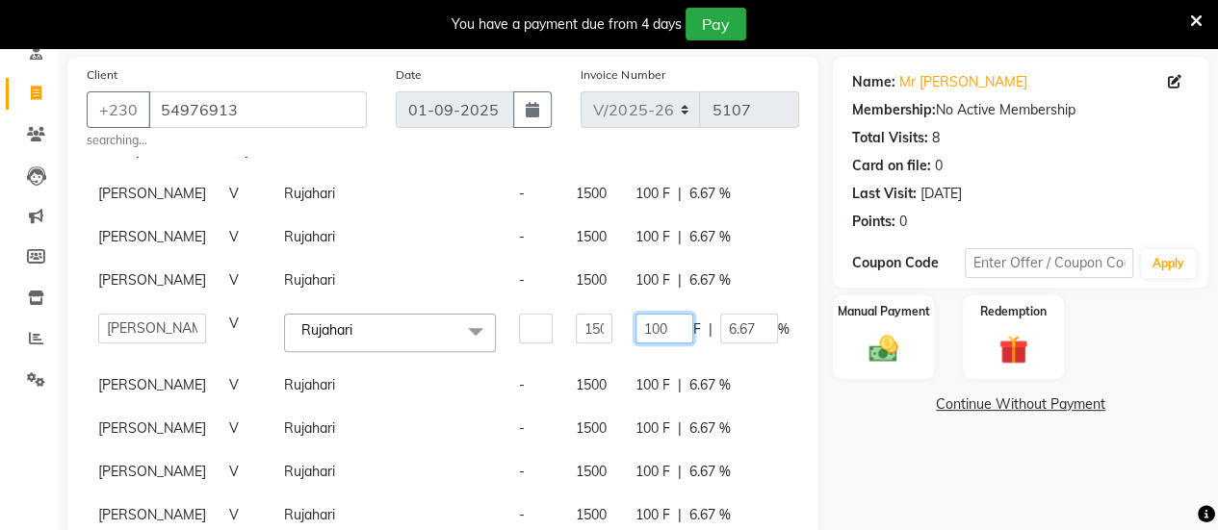
click at [643, 314] on input "100" at bounding box center [664, 329] width 58 height 30
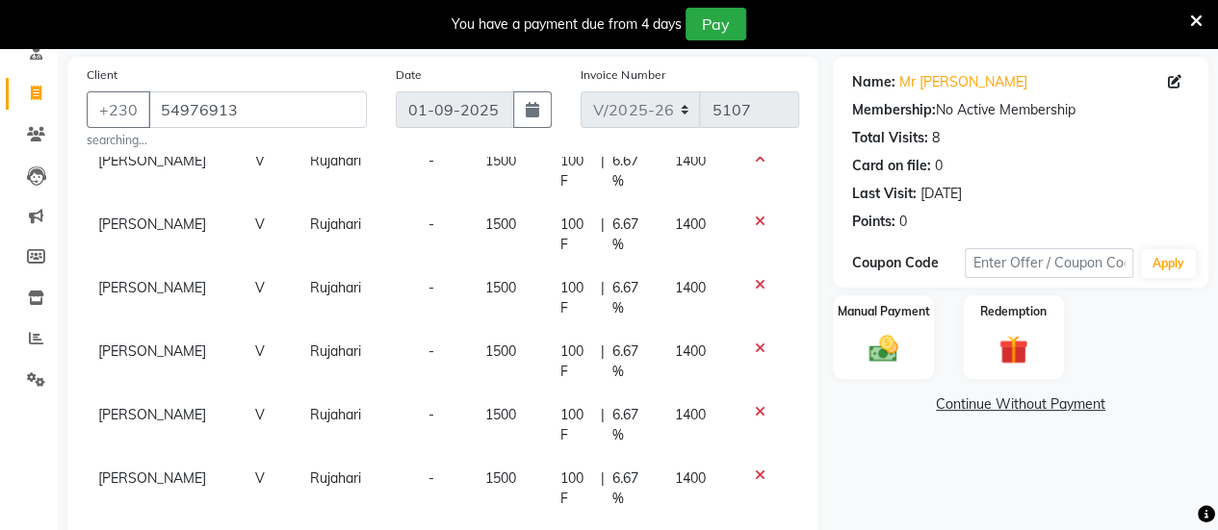
scroll to position [0, 0]
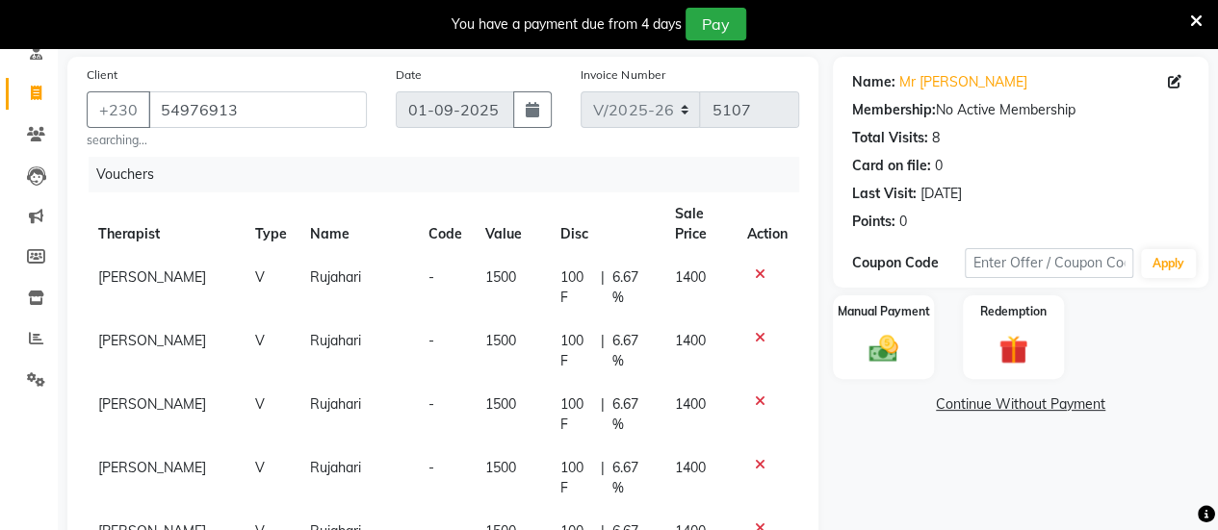
click at [612, 290] on span "6.67 %" at bounding box center [631, 288] width 39 height 40
select select "19827"
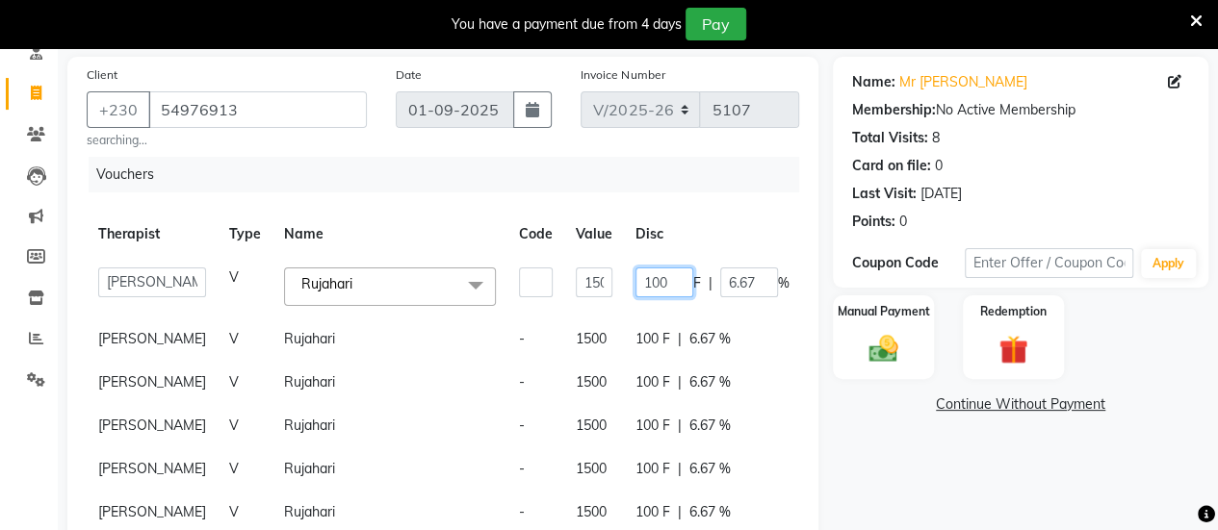
click at [658, 288] on input "100" at bounding box center [664, 283] width 58 height 30
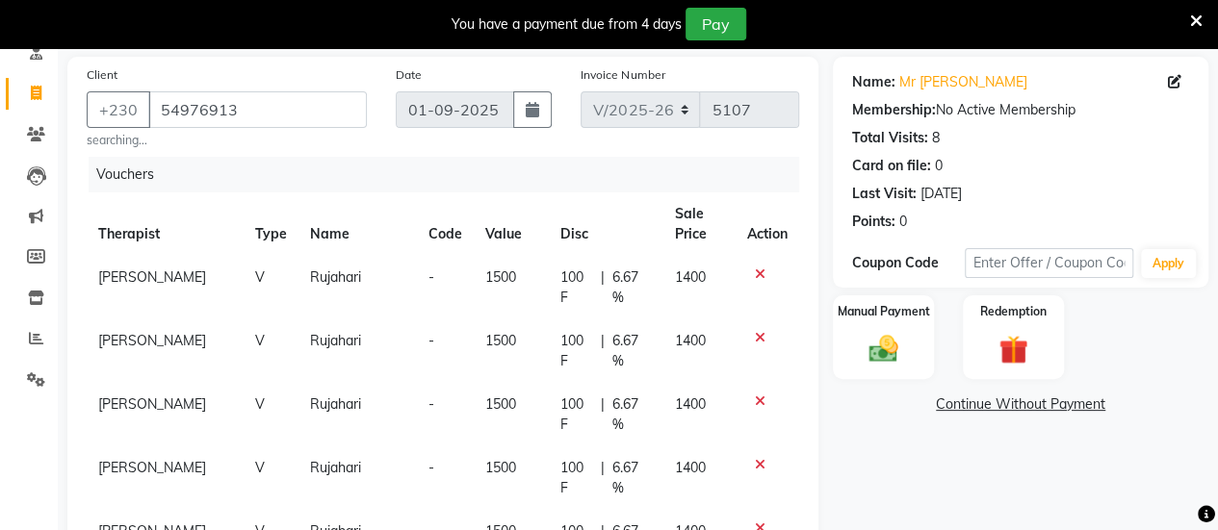
click at [578, 285] on div "100 F | 6.67 %" at bounding box center [605, 288] width 90 height 40
select select "19827"
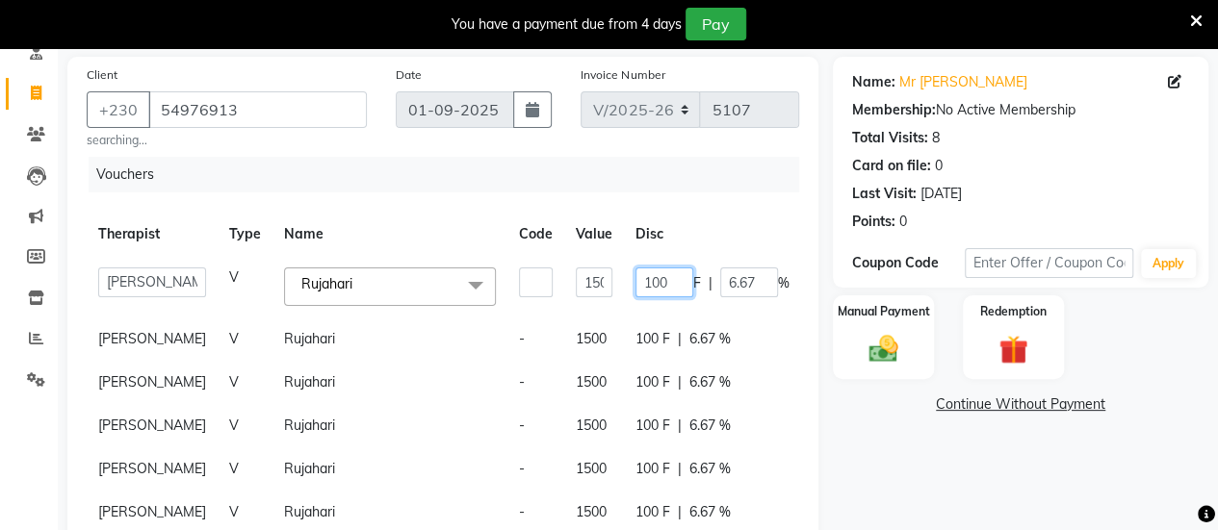
drag, startPoint x: 665, startPoint y: 283, endPoint x: 588, endPoint y: 296, distance: 78.0
click at [588, 296] on tr "ABHIRAMI-G BAIE [PERSON_NAME]-MOKA [PERSON_NAME]-MOKA ALEENA-G [GEOGRAPHIC_DATA…" at bounding box center [503, 286] width 833 height 61
type input "1500"
click at [866, 511] on div "Name: Mr [PERSON_NAME] Membership: No Active Membership Total Visits: 8 Card on…" at bounding box center [1028, 472] width 390 height 831
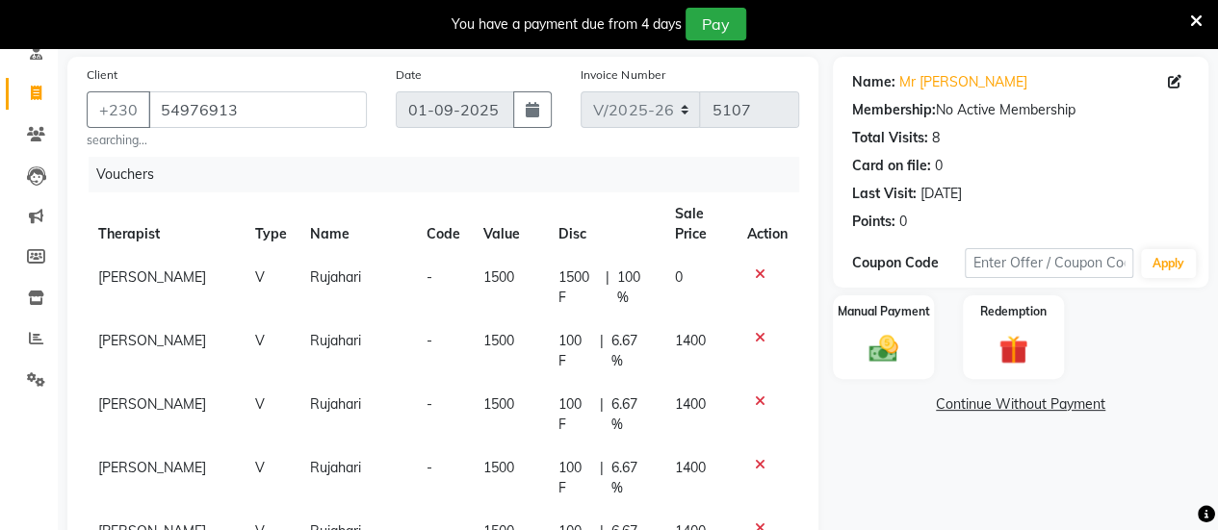
click at [558, 283] on span "1500 F" at bounding box center [577, 288] width 39 height 40
select select "19827"
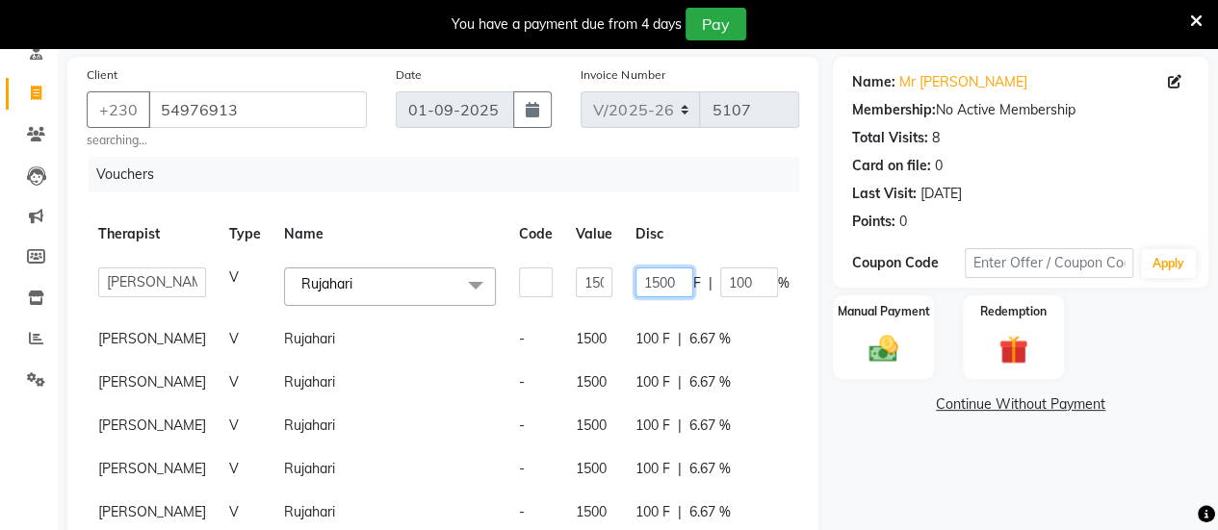
drag, startPoint x: 666, startPoint y: 290, endPoint x: 539, endPoint y: 286, distance: 127.1
click at [539, 286] on tr "ABHIRAMI-G BAIE [PERSON_NAME]-MOKA [PERSON_NAME]-MOKA ALEENA-G [GEOGRAPHIC_DATA…" at bounding box center [503, 286] width 833 height 61
click at [629, 330] on td "100 F | 6.67 %" at bounding box center [712, 339] width 177 height 43
select select "19827"
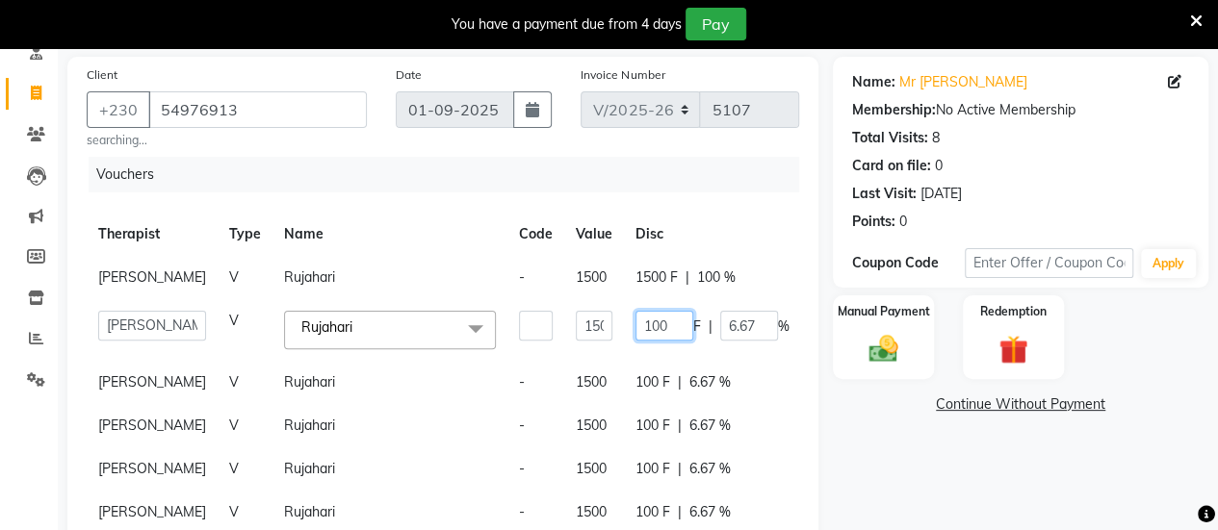
drag, startPoint x: 653, startPoint y: 346, endPoint x: 593, endPoint y: 355, distance: 60.5
click at [593, 355] on tr "ABHIRAMI-G BAIE [PERSON_NAME]-MOKA [PERSON_NAME]-MOKA ALEENA-G [GEOGRAPHIC_DATA…" at bounding box center [503, 329] width 833 height 61
click at [646, 274] on td "1500 F | 100 %" at bounding box center [712, 277] width 177 height 43
select select "19827"
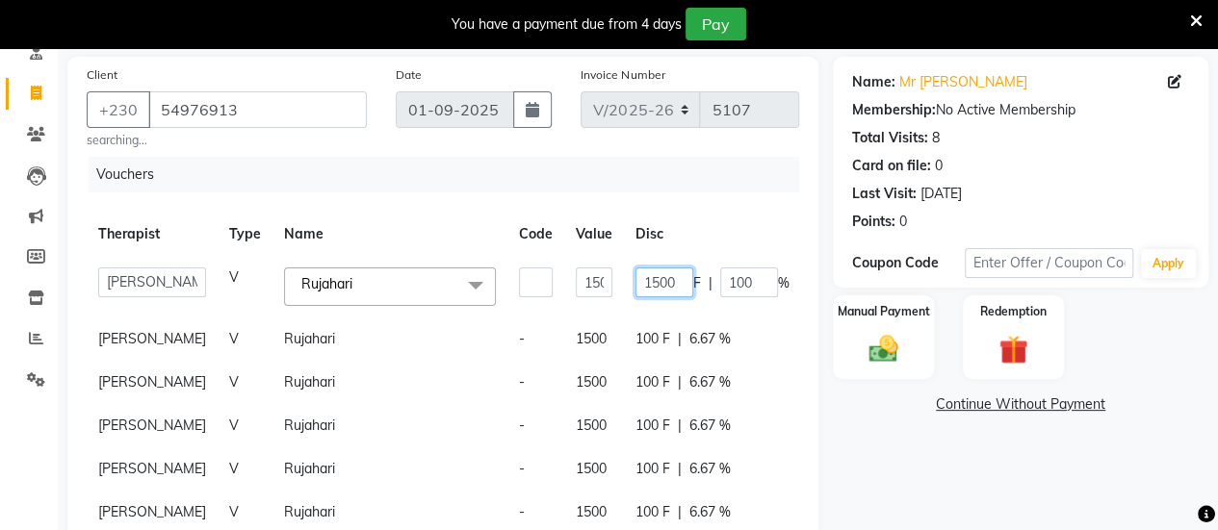
drag, startPoint x: 662, startPoint y: 285, endPoint x: 597, endPoint y: 294, distance: 66.0
click at [597, 294] on tr "ABHIRAMI-G BAIE [PERSON_NAME]-MOKA [PERSON_NAME]-MOKA ALEENA-G [GEOGRAPHIC_DATA…" at bounding box center [503, 286] width 833 height 61
click at [639, 347] on td "100 F | 6.67 %" at bounding box center [712, 339] width 177 height 43
select select "19827"
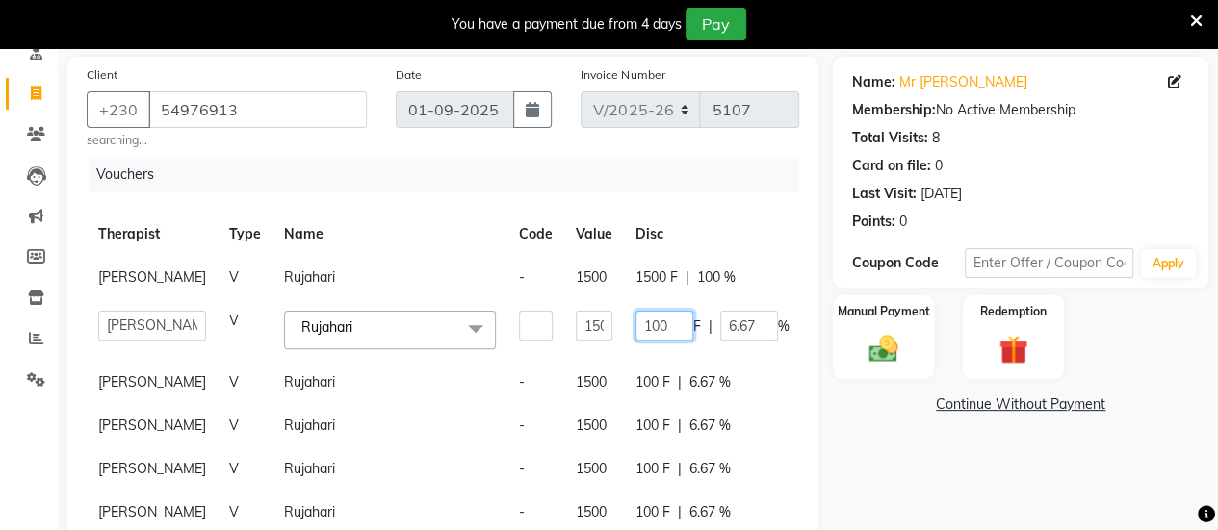
drag, startPoint x: 655, startPoint y: 347, endPoint x: 608, endPoint y: 355, distance: 47.0
click at [624, 355] on td "100 F | 6.67 %" at bounding box center [712, 329] width 177 height 61
paste input "5"
type input "1500"
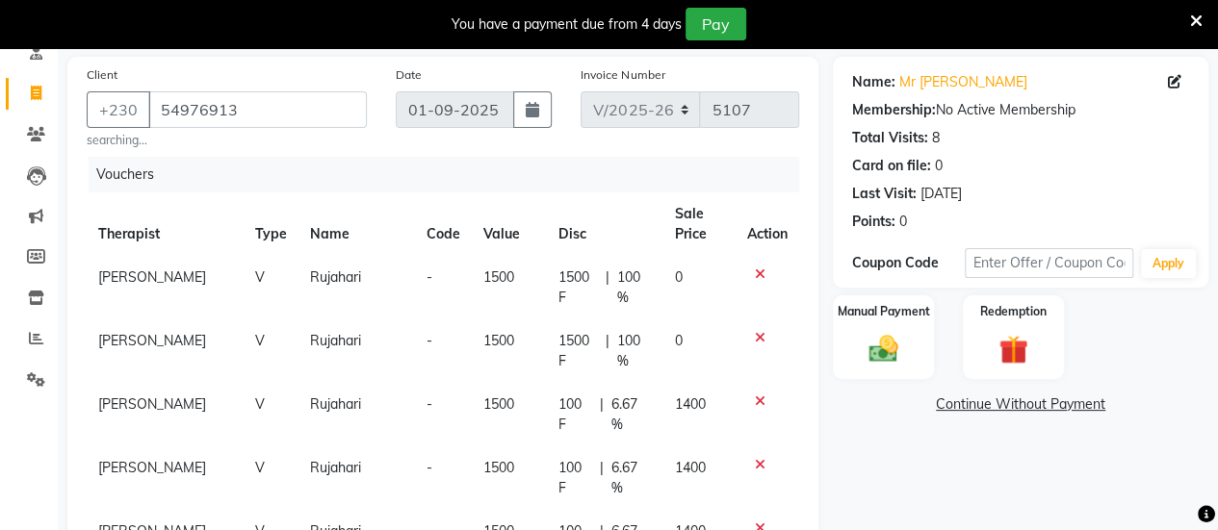
click at [639, 409] on td "100 F | 6.67 %" at bounding box center [605, 415] width 116 height 64
select select "19827"
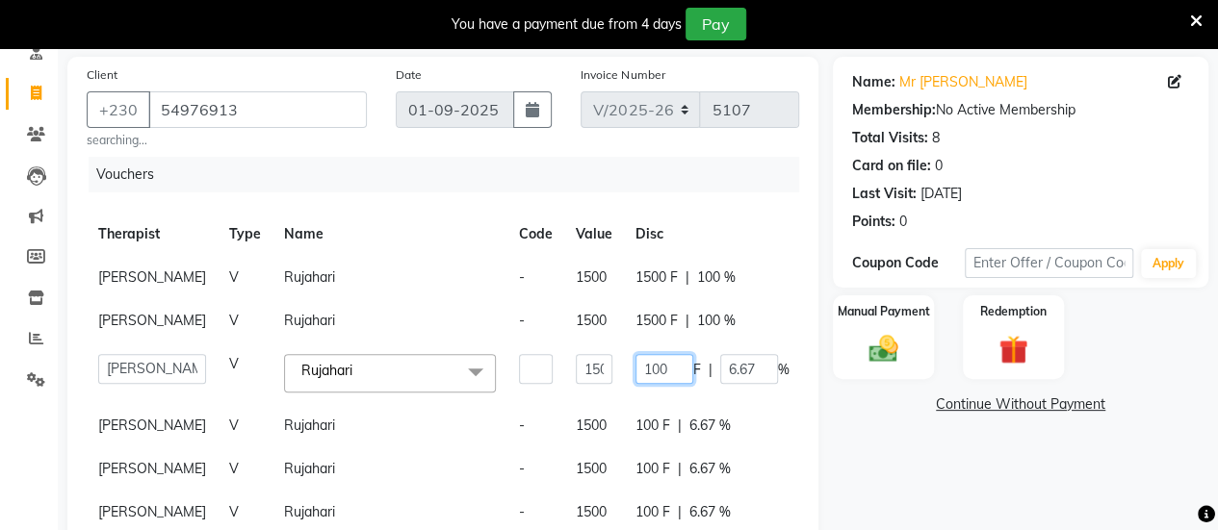
drag, startPoint x: 653, startPoint y: 412, endPoint x: 603, endPoint y: 411, distance: 50.1
click at [603, 403] on tr "ABHIRAMI-G BAIE [PERSON_NAME]-MOKA [PERSON_NAME]-MOKA ALEENA-G [GEOGRAPHIC_DATA…" at bounding box center [503, 373] width 833 height 61
paste input "5"
type input "1500"
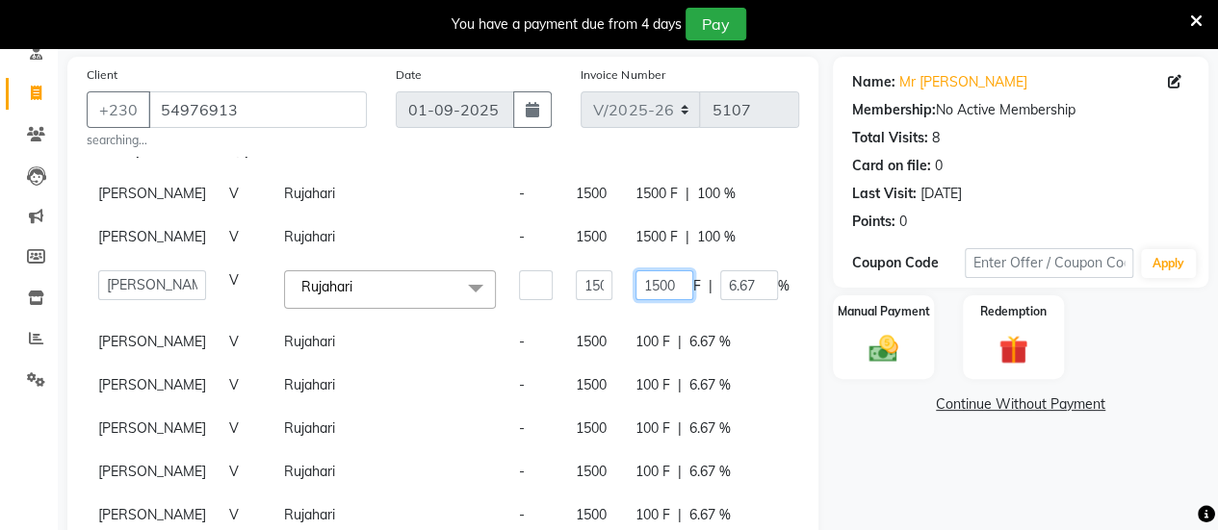
scroll to position [88, 0]
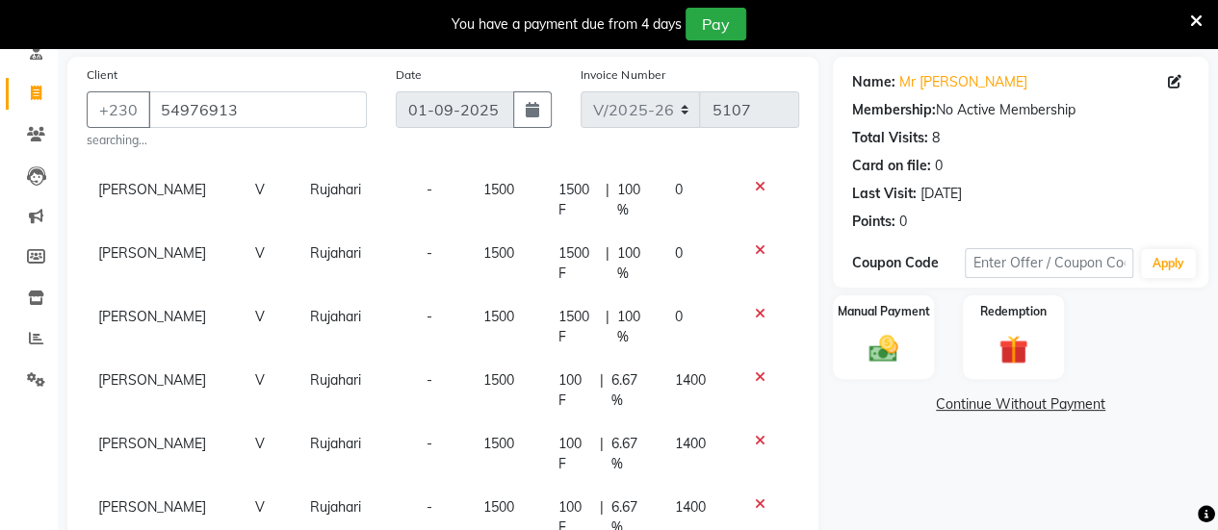
click at [633, 387] on td "100 F | 6.67 %" at bounding box center [605, 391] width 116 height 64
select select "19827"
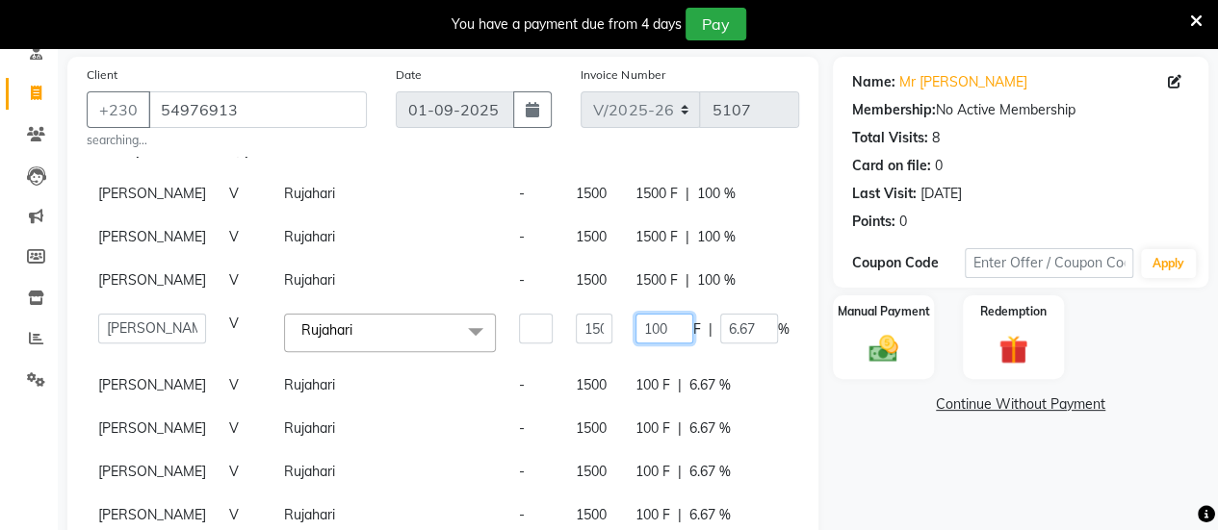
drag, startPoint x: 657, startPoint y: 396, endPoint x: 601, endPoint y: 396, distance: 55.8
click at [604, 363] on tr "ABHIRAMI-G BAIE [PERSON_NAME]-MOKA [PERSON_NAME]-MOKA ALEENA-G [GEOGRAPHIC_DATA…" at bounding box center [503, 332] width 833 height 61
paste input "5"
type input "1500"
click at [644, 407] on td "100 F | 6.67 %" at bounding box center [712, 385] width 177 height 43
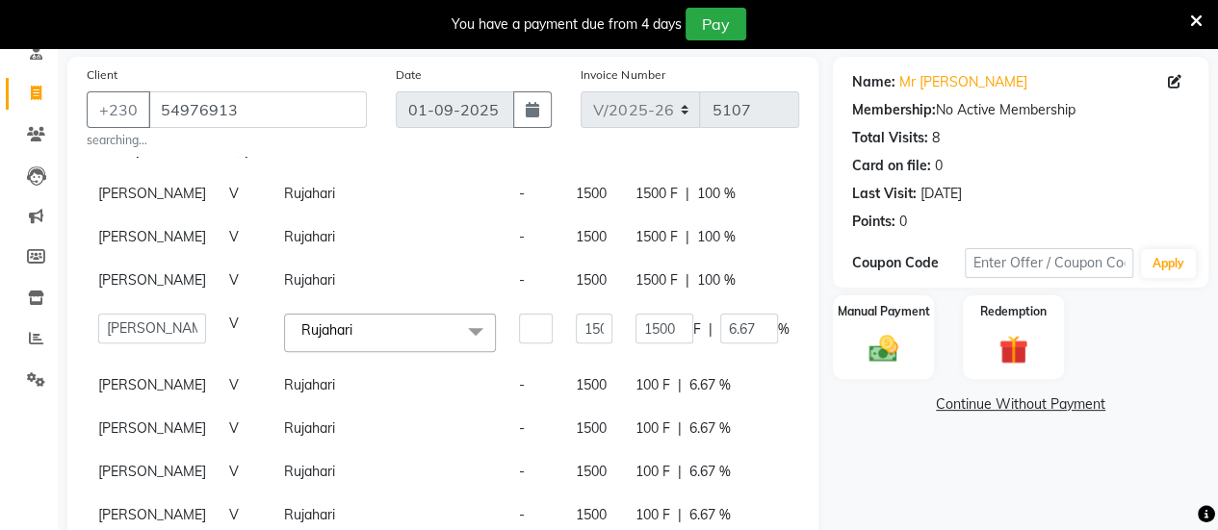
select select "19827"
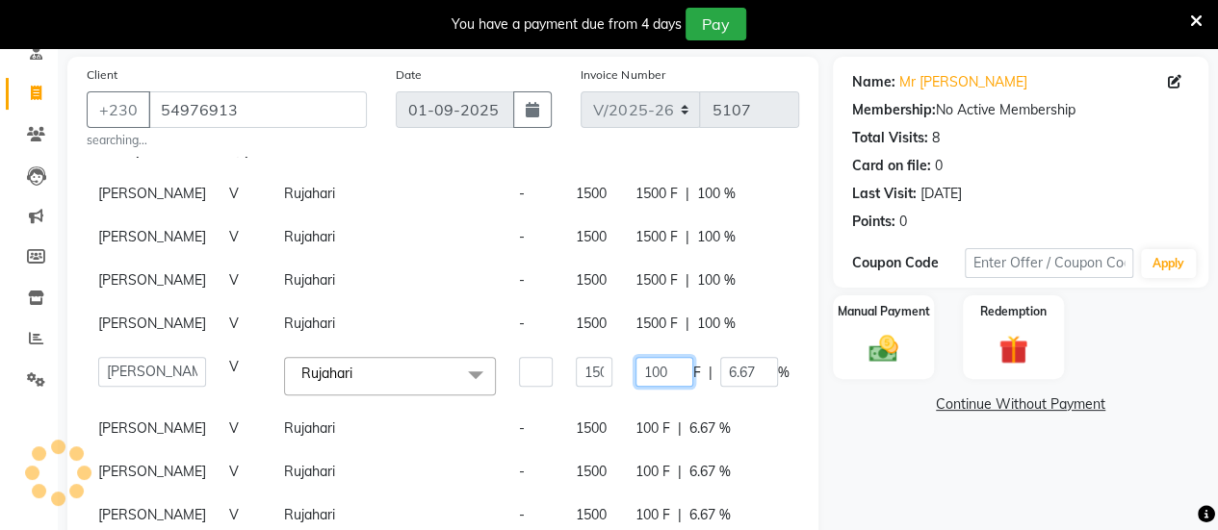
drag, startPoint x: 655, startPoint y: 453, endPoint x: 591, endPoint y: 448, distance: 63.8
click at [591, 406] on tr "ABHIRAMI-G BAIE [PERSON_NAME]-MOKA [PERSON_NAME]-MOKA ALEENA-G [GEOGRAPHIC_DATA…" at bounding box center [503, 376] width 833 height 61
paste input "5"
type input "1500"
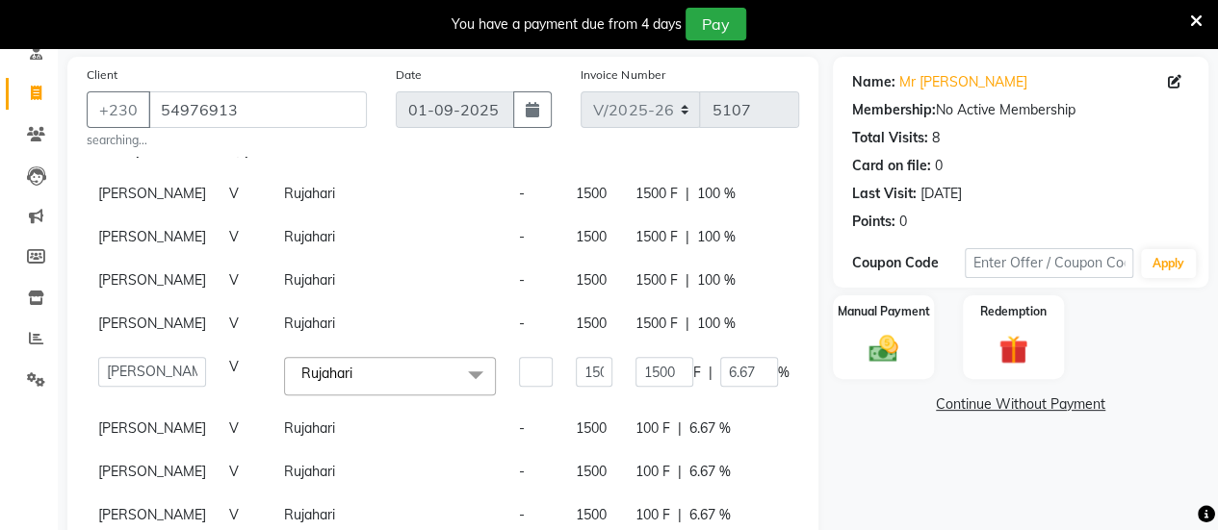
click at [644, 407] on td "100 F | 6.67 %" at bounding box center [712, 428] width 177 height 43
select select "19827"
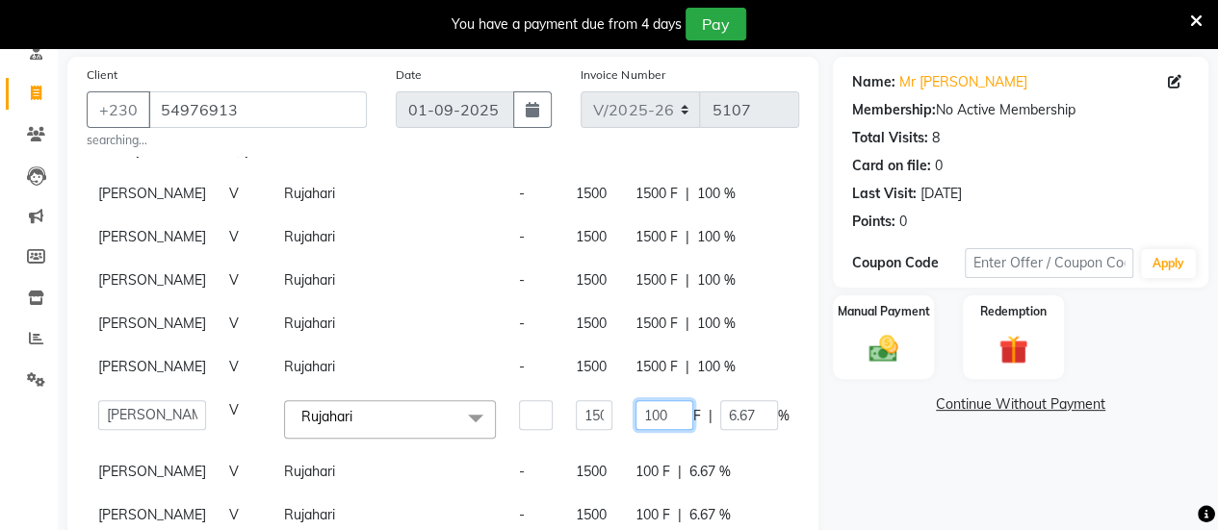
drag, startPoint x: 660, startPoint y: 322, endPoint x: 585, endPoint y: 327, distance: 75.3
click at [585, 389] on tr "ABHIRAMI-G BAIE [PERSON_NAME]-MOKA [PERSON_NAME]-MOKA ALEENA-G [GEOGRAPHIC_DATA…" at bounding box center [503, 419] width 833 height 61
paste input "5"
type input "1500"
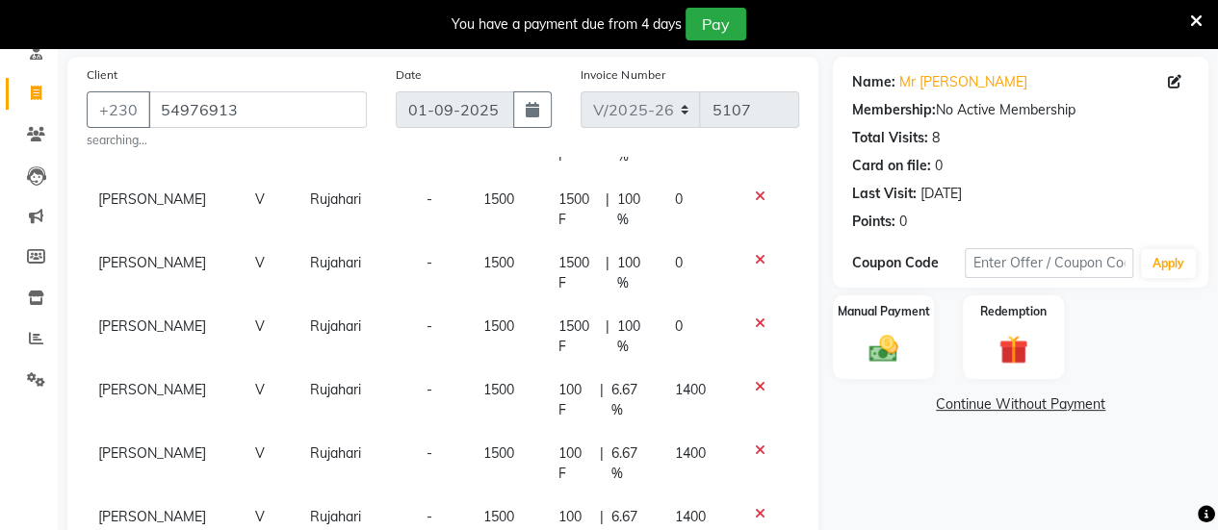
click at [633, 384] on div "100 F | 6.67 %" at bounding box center [604, 400] width 93 height 40
select select "19827"
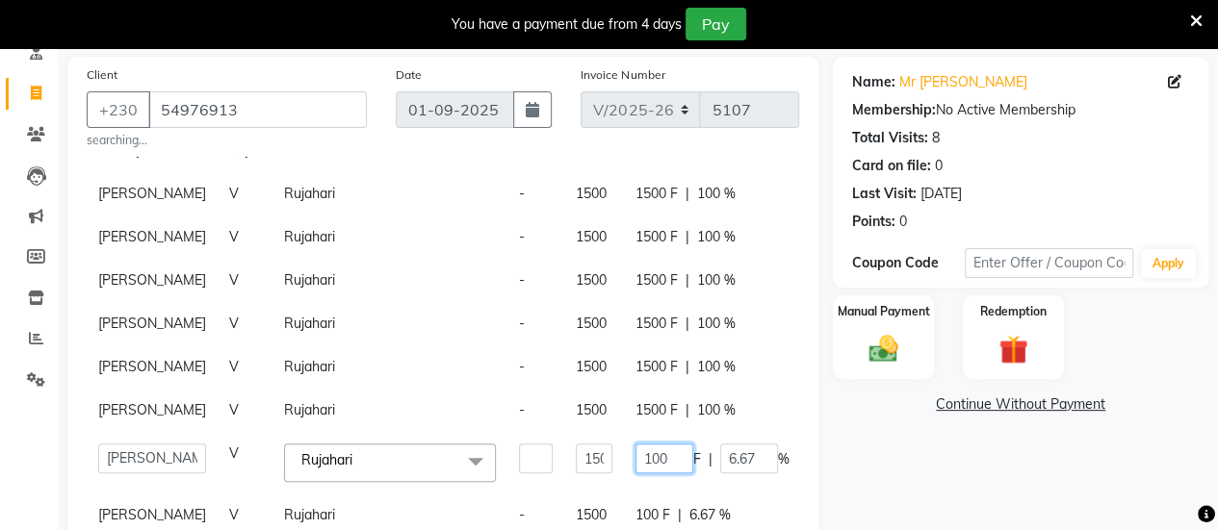
drag, startPoint x: 656, startPoint y: 395, endPoint x: 587, endPoint y: 400, distance: 68.6
click at [591, 432] on tr "ABHIRAMI-G BAIE [PERSON_NAME]-MOKA [PERSON_NAME]-MOKA ALEENA-G [GEOGRAPHIC_DATA…" at bounding box center [503, 462] width 833 height 61
paste input "5"
type input "1500"
click at [635, 505] on div "100 F | 6.67 %" at bounding box center [712, 515] width 154 height 20
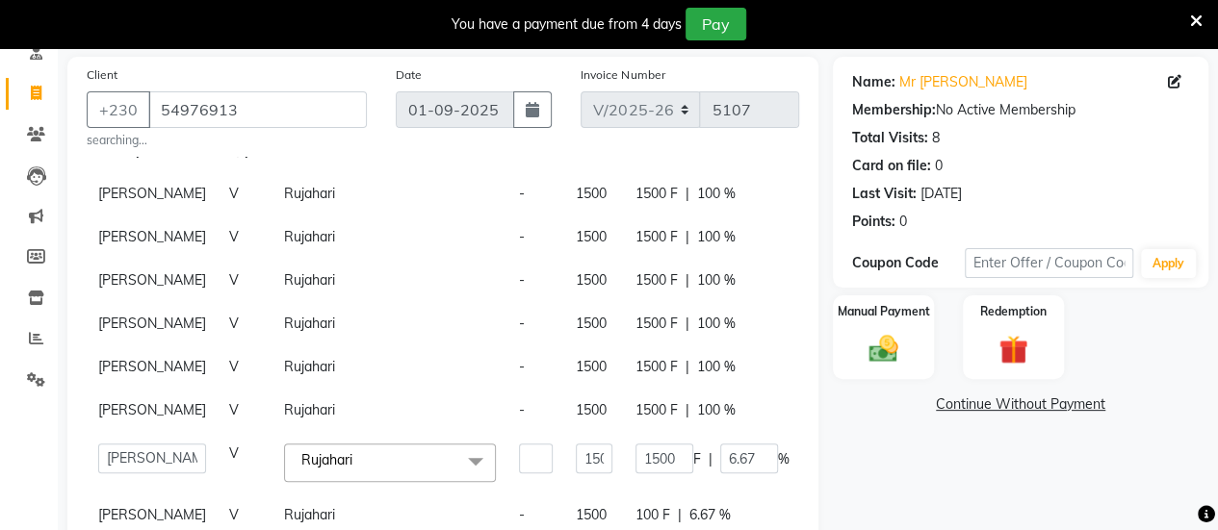
select select "19827"
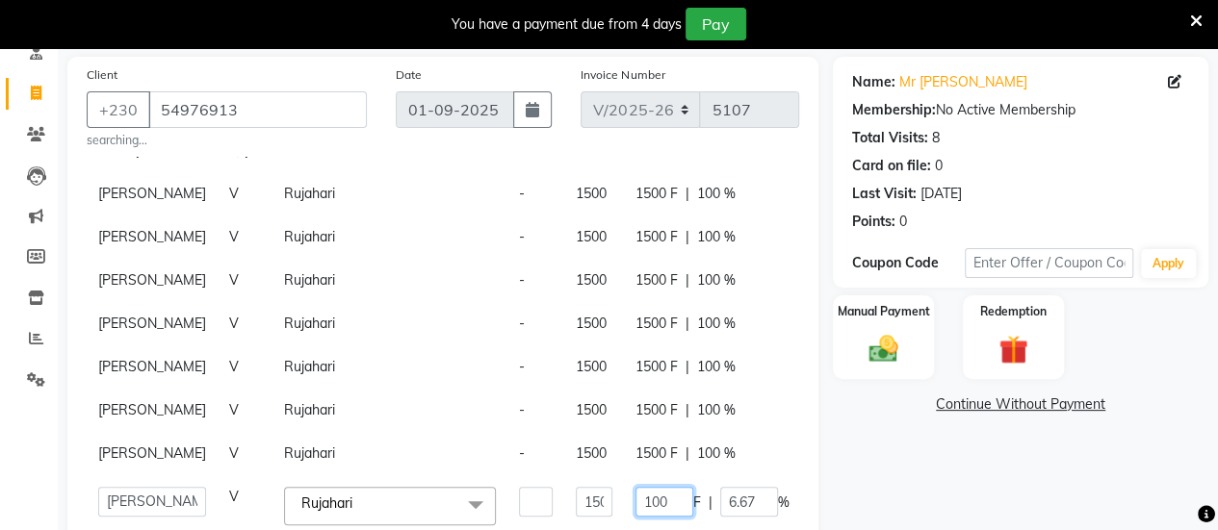
drag, startPoint x: 657, startPoint y: 448, endPoint x: 605, endPoint y: 448, distance: 52.0
click at [605, 476] on tr "ABHIRAMI-G BAIE [PERSON_NAME]-MOKA [PERSON_NAME]-MOKA ALEENA-G [GEOGRAPHIC_DATA…" at bounding box center [503, 506] width 833 height 61
paste input "5"
type input "1500"
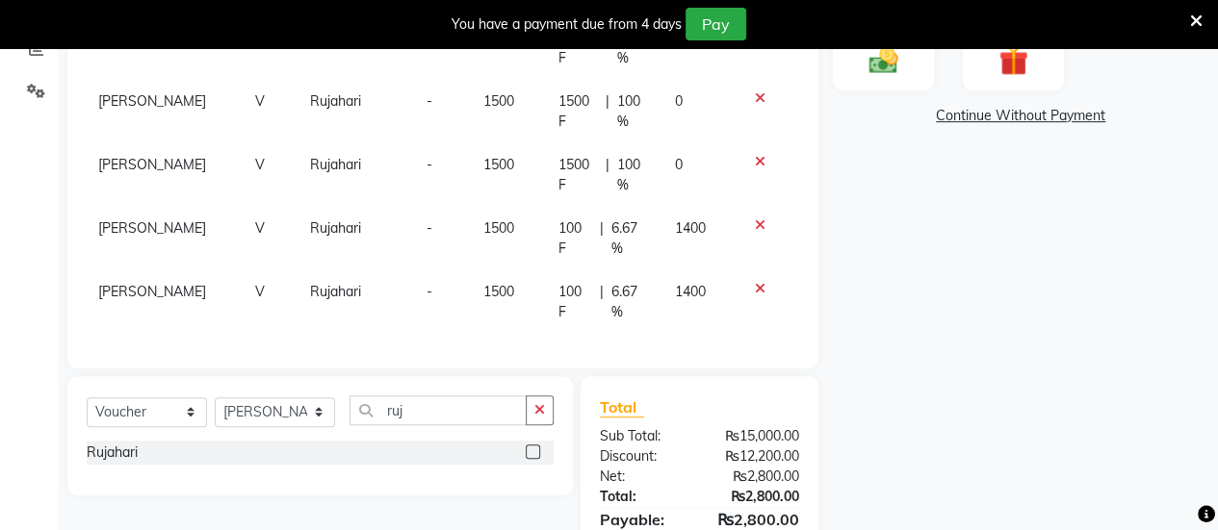
click at [644, 207] on td "100 F | 6.67 %" at bounding box center [605, 239] width 116 height 64
select select "19827"
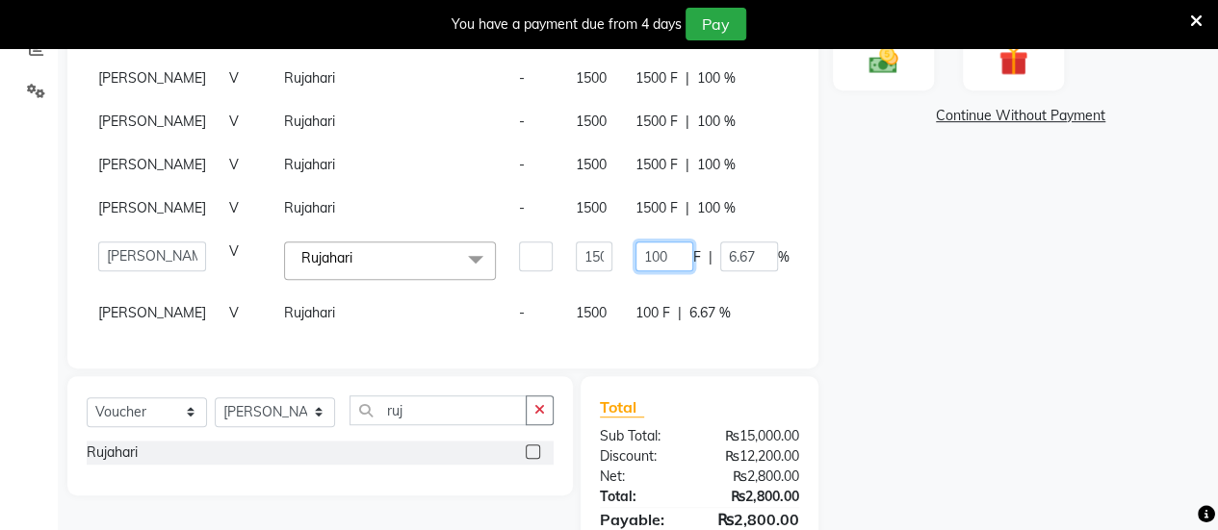
drag, startPoint x: 657, startPoint y: 226, endPoint x: 599, endPoint y: 230, distance: 57.9
click at [599, 230] on tr "ABHIRAMI-G BAIE [PERSON_NAME]-MOKA [PERSON_NAME]-MOKA ALEENA-G [GEOGRAPHIC_DATA…" at bounding box center [503, 260] width 833 height 61
paste input "5"
type input "1500"
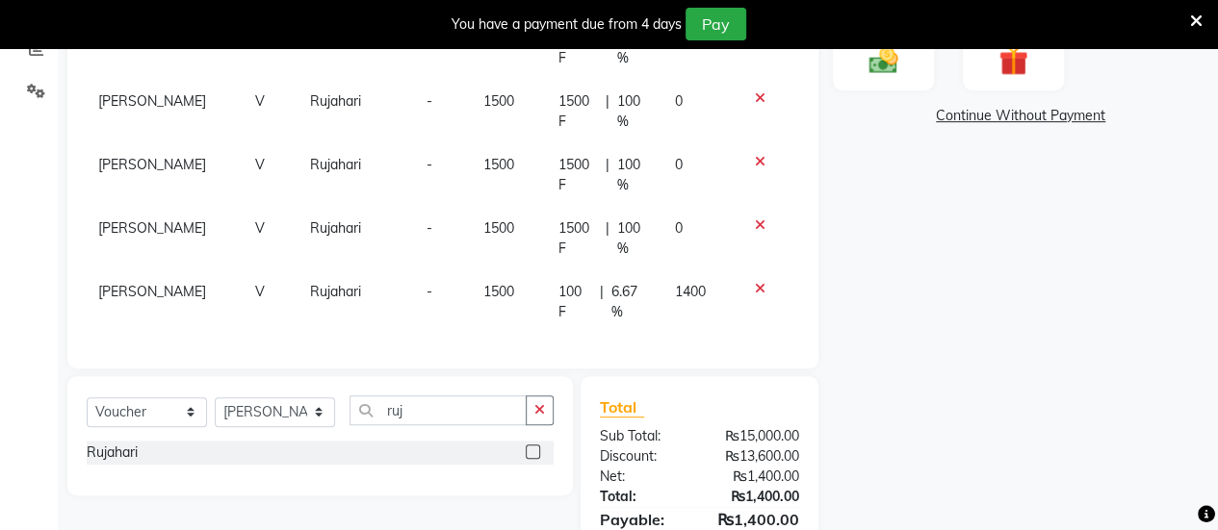
click at [643, 286] on td "100 F | 6.67 %" at bounding box center [605, 303] width 116 height 64
select select "19827"
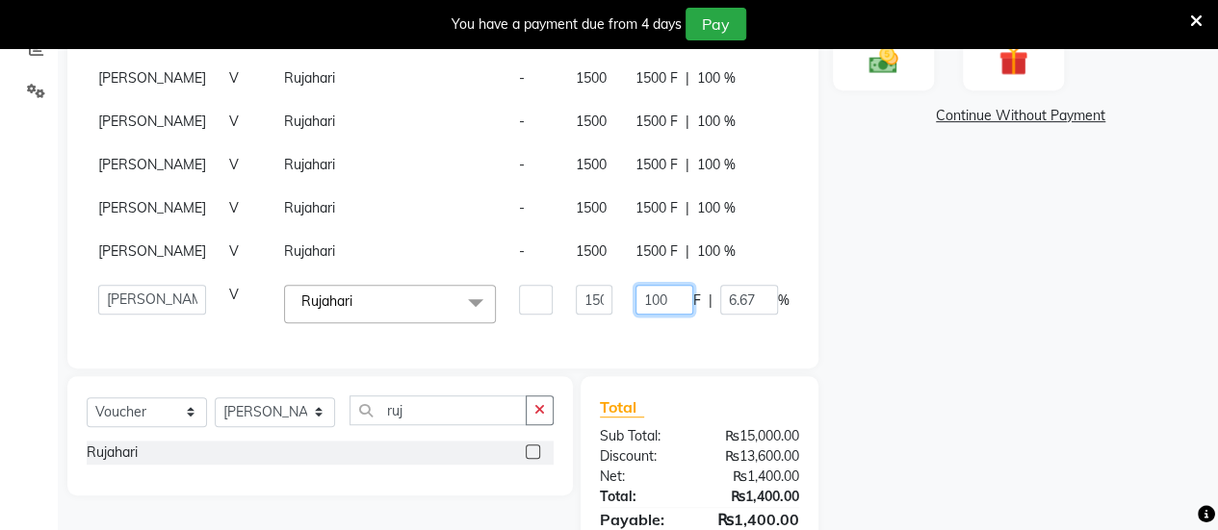
drag, startPoint x: 654, startPoint y: 294, endPoint x: 595, endPoint y: 297, distance: 58.9
click at [595, 297] on tr "ABHIRAMI-G BAIE [PERSON_NAME]-MOKA [PERSON_NAME]-MOKA ALEENA-G [GEOGRAPHIC_DATA…" at bounding box center [503, 303] width 833 height 61
paste input "5"
type input "1500"
click at [1025, 321] on div "Name: Mr [PERSON_NAME] Membership: No Active Membership Total Visits: 8 Card on…" at bounding box center [1028, 183] width 390 height 831
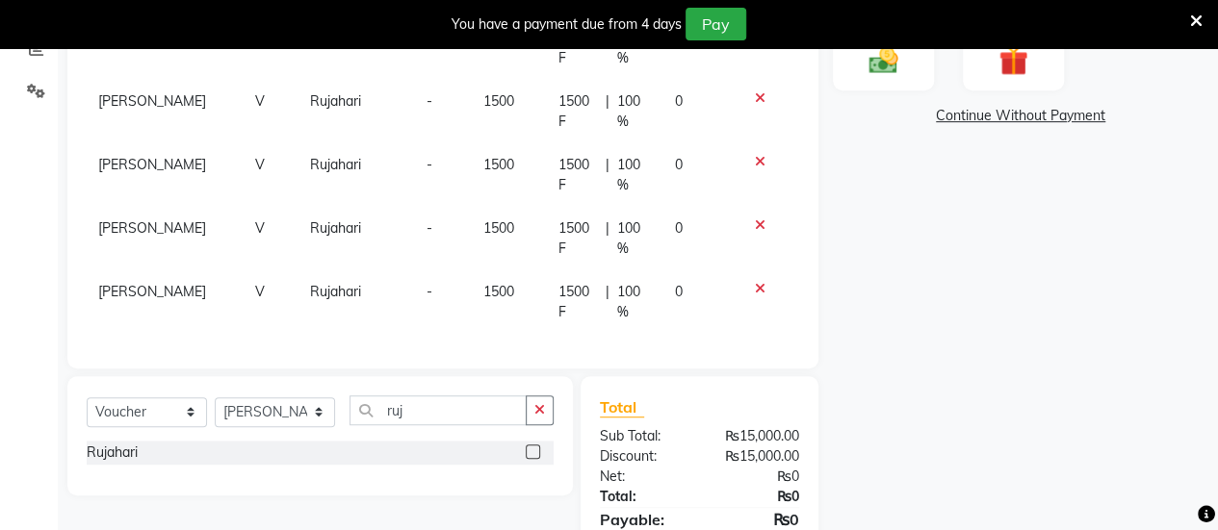
scroll to position [231, 0]
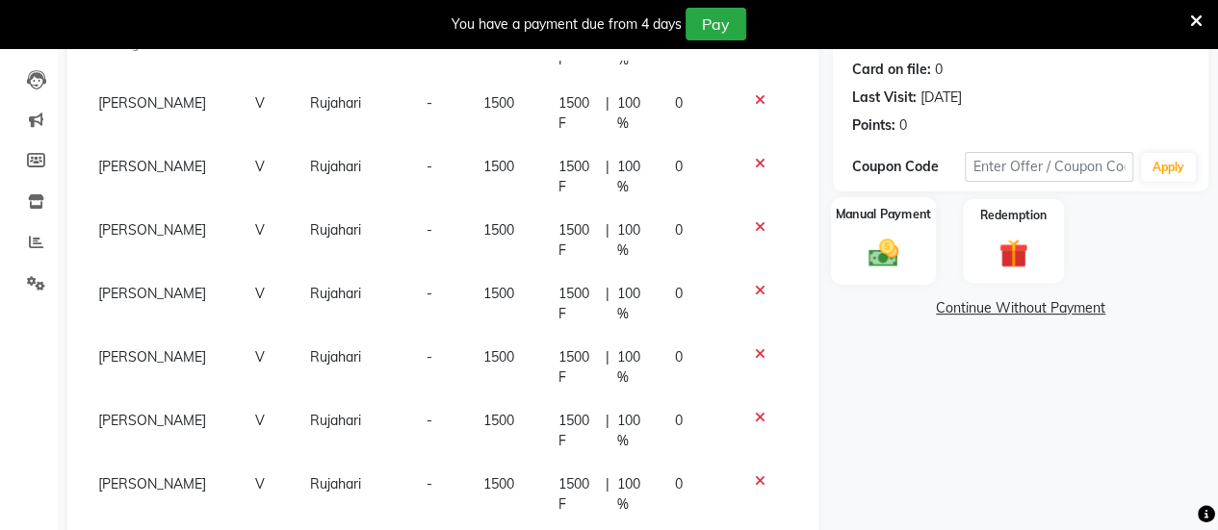
click at [911, 251] on div "Manual Payment" at bounding box center [883, 241] width 105 height 88
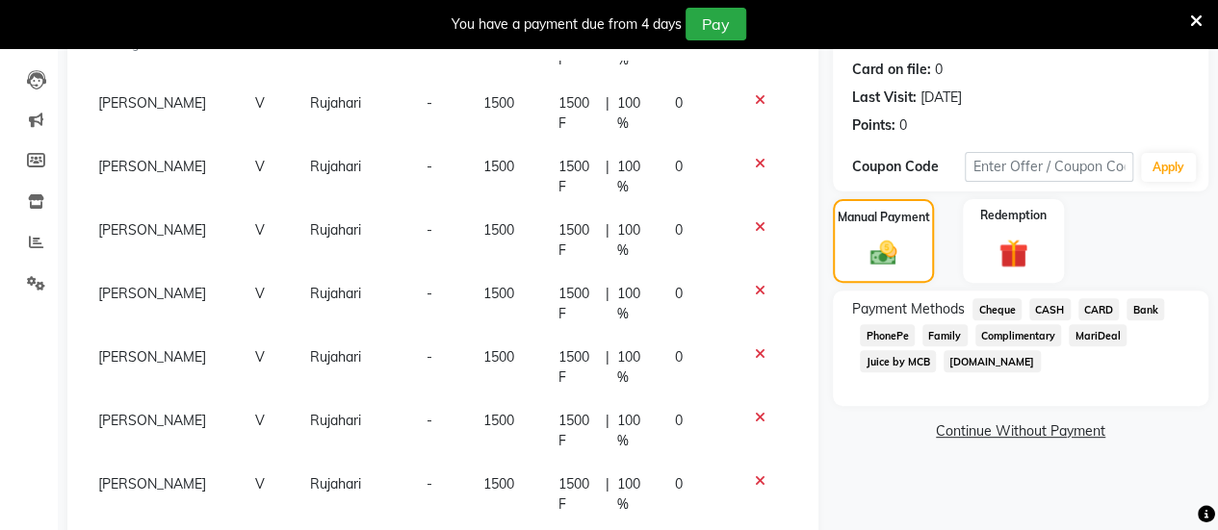
click at [1049, 306] on span "CASH" at bounding box center [1049, 309] width 41 height 22
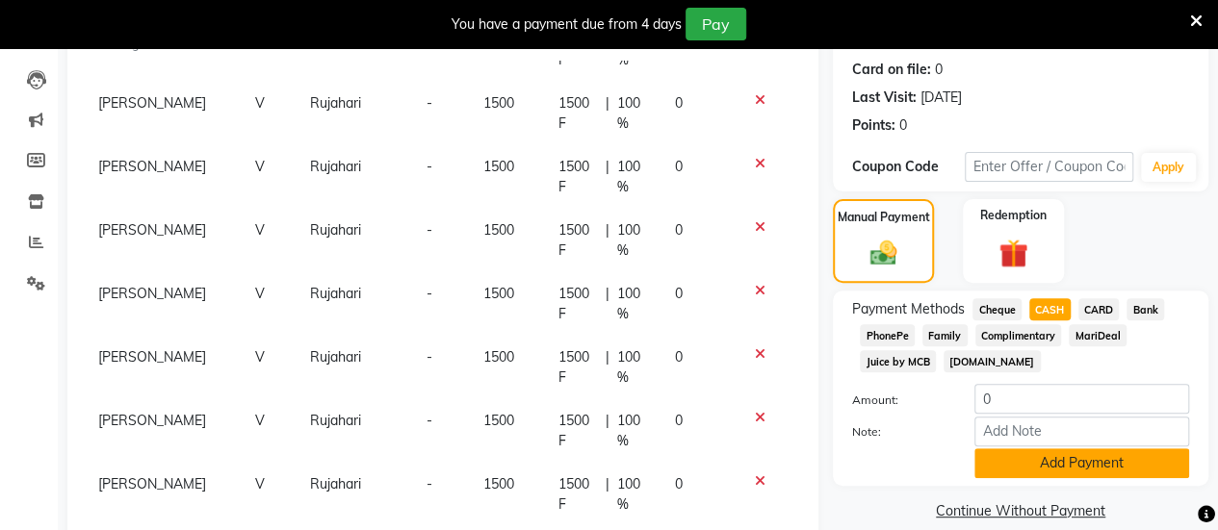
click at [1057, 466] on button "Add Payment" at bounding box center [1081, 464] width 215 height 30
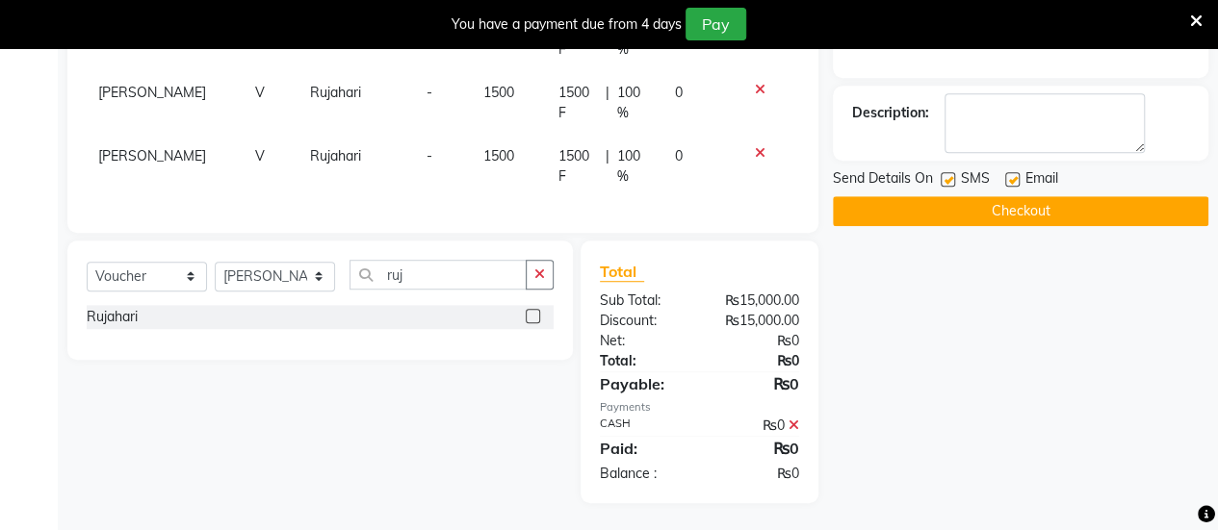
scroll to position [463, 0]
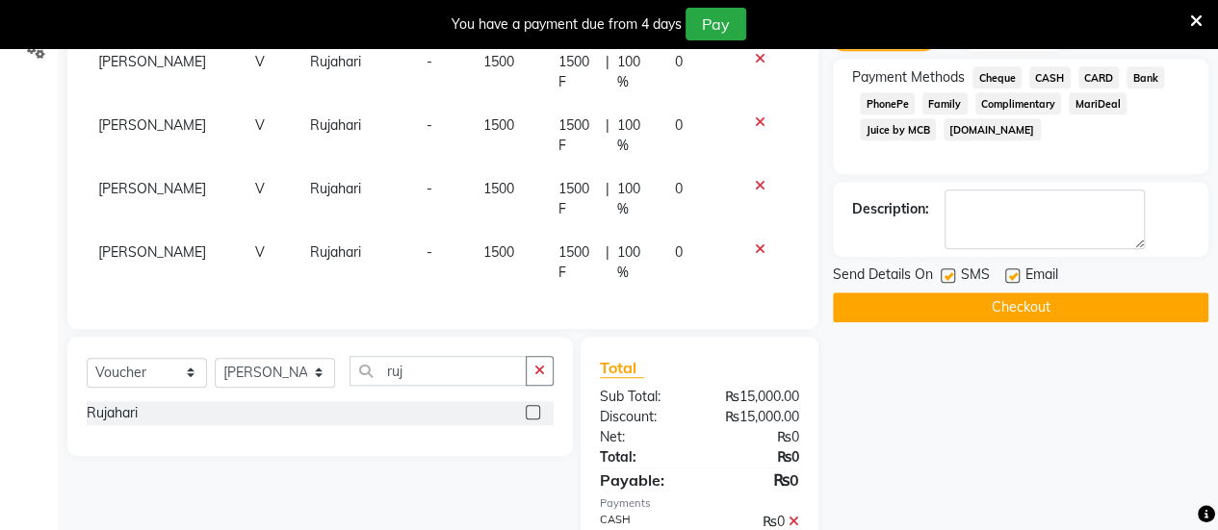
drag, startPoint x: 1047, startPoint y: 219, endPoint x: 1161, endPoint y: 124, distance: 148.3
click at [1161, 124] on div "Payment Methods Cheque CASH CARD Bank PhonePe Family Complimentary MariDeal Jui…" at bounding box center [1020, 105] width 337 height 78
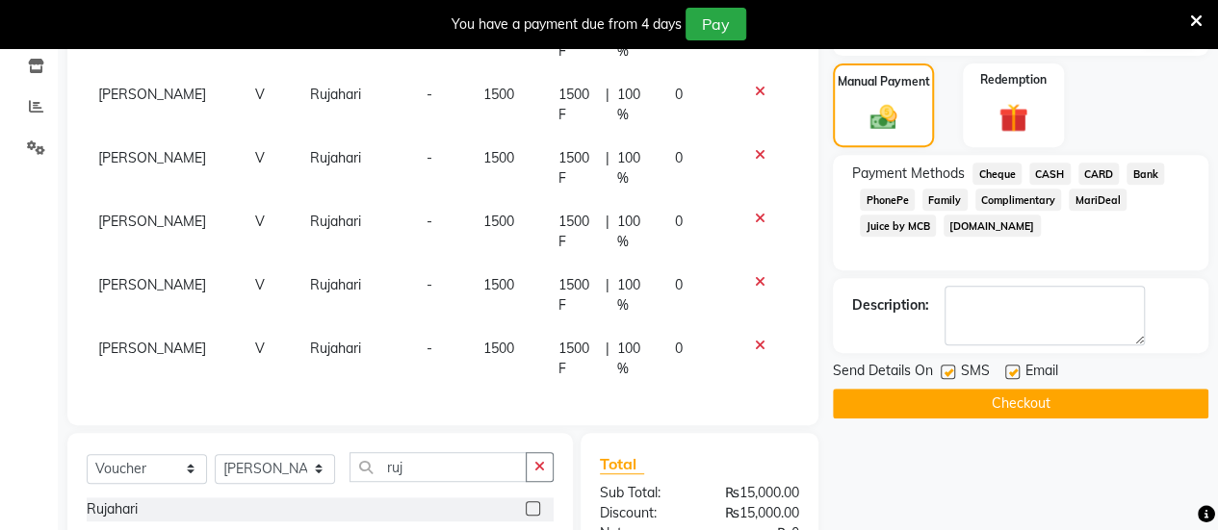
scroll to position [559, 0]
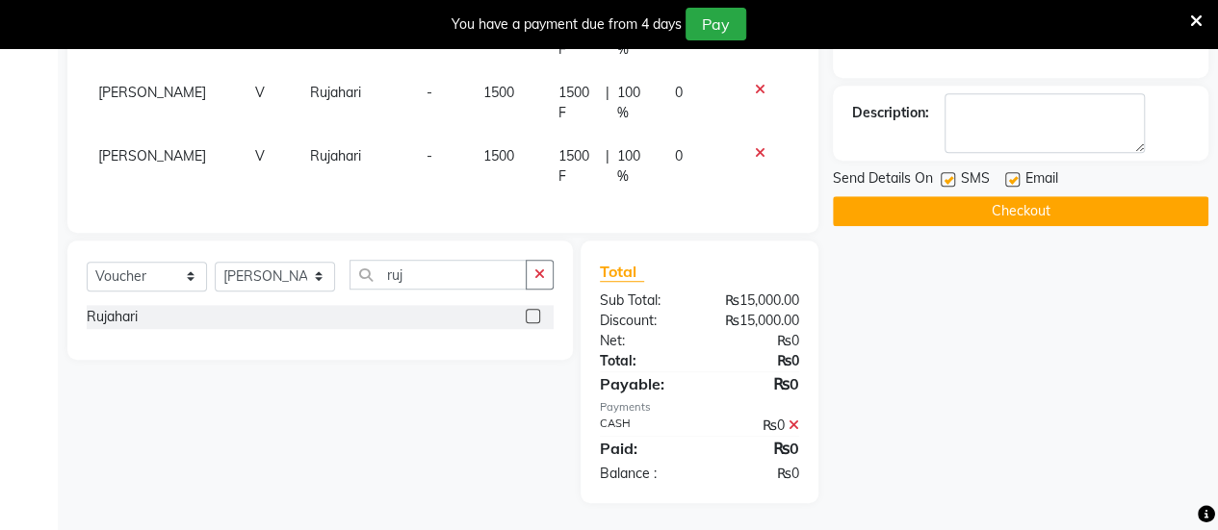
click at [933, 205] on button "Checkout" at bounding box center [1020, 211] width 375 height 30
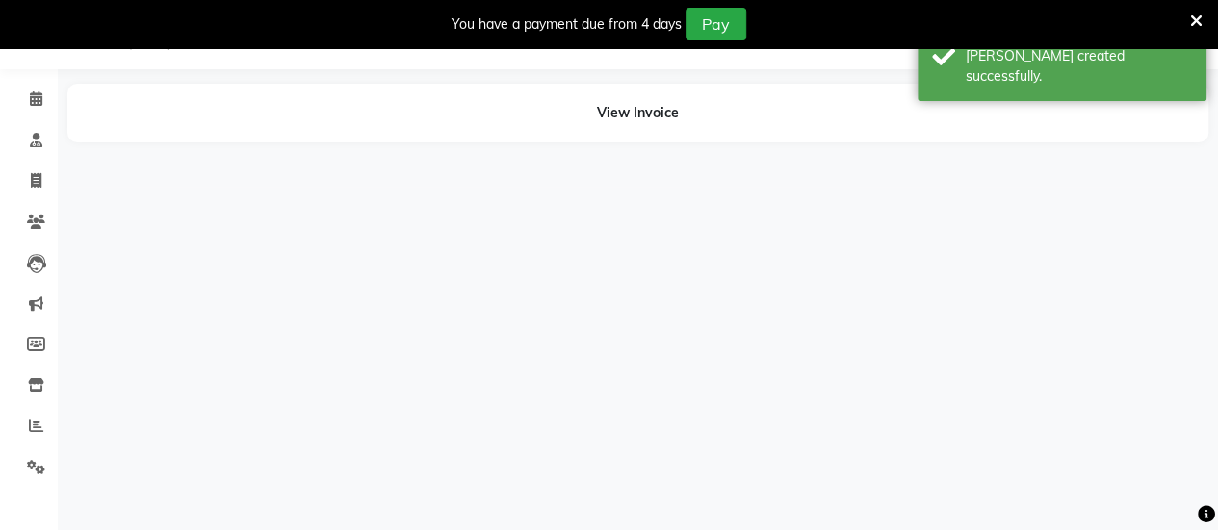
scroll to position [47, 0]
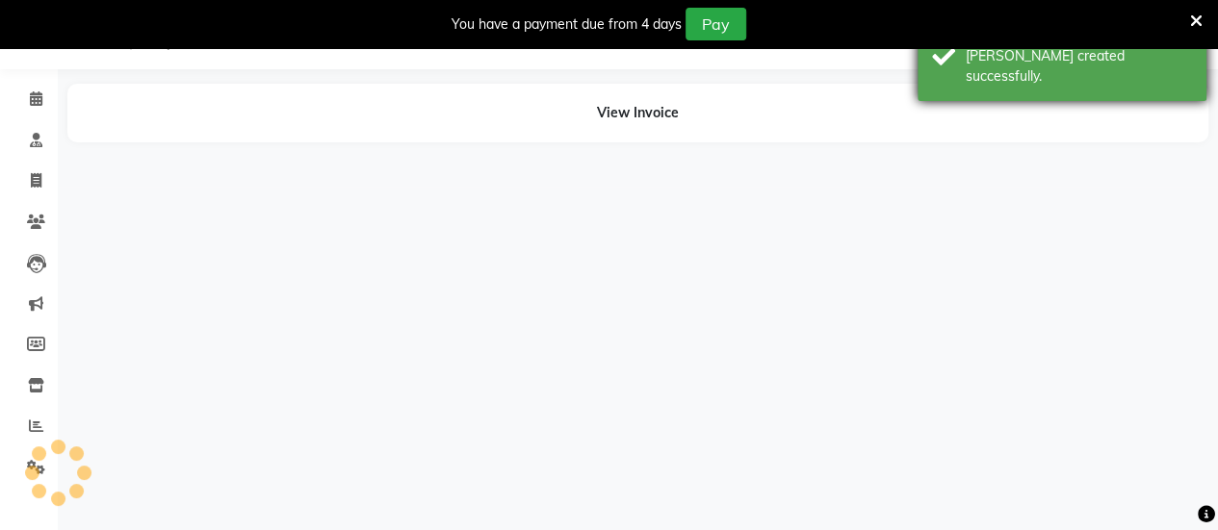
click at [1022, 74] on div "Success [PERSON_NAME] created successfully." at bounding box center [1061, 57] width 289 height 90
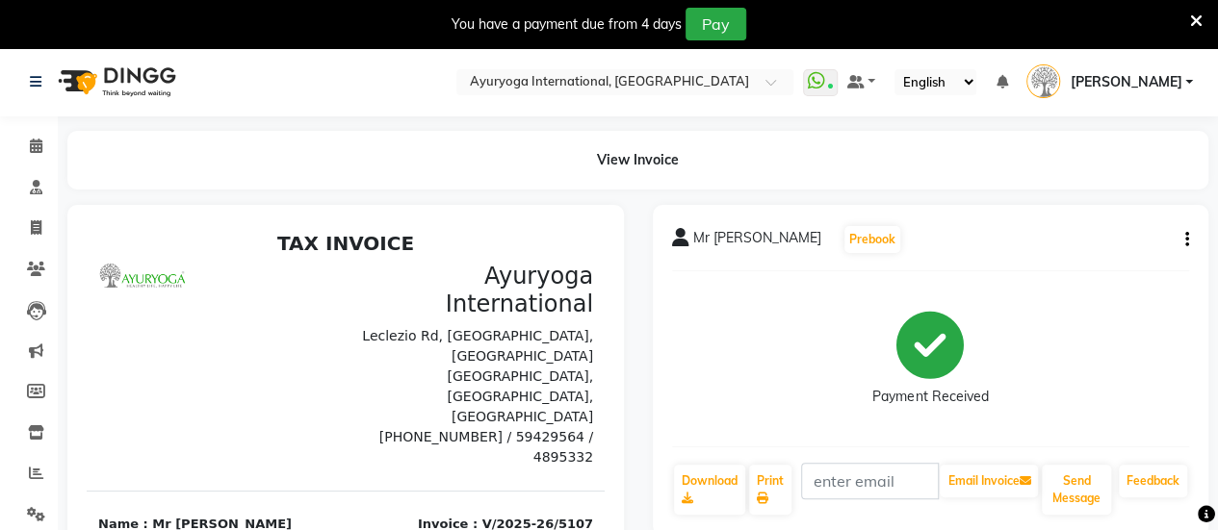
scroll to position [31, 0]
click at [20, 142] on span at bounding box center [36, 147] width 34 height 22
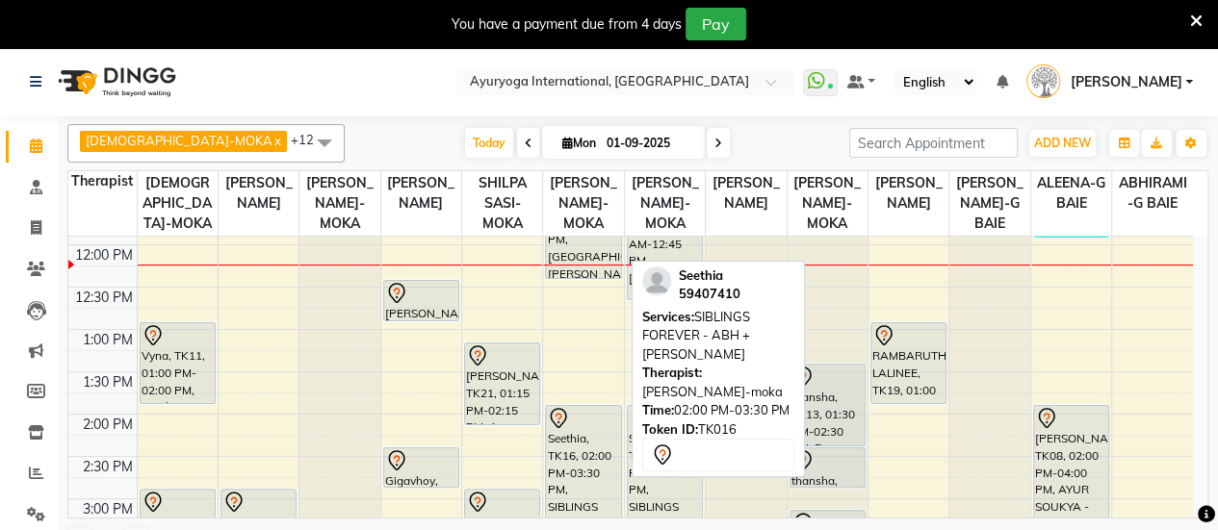
scroll to position [385, 0]
